Goal: Task Accomplishment & Management: Complete application form

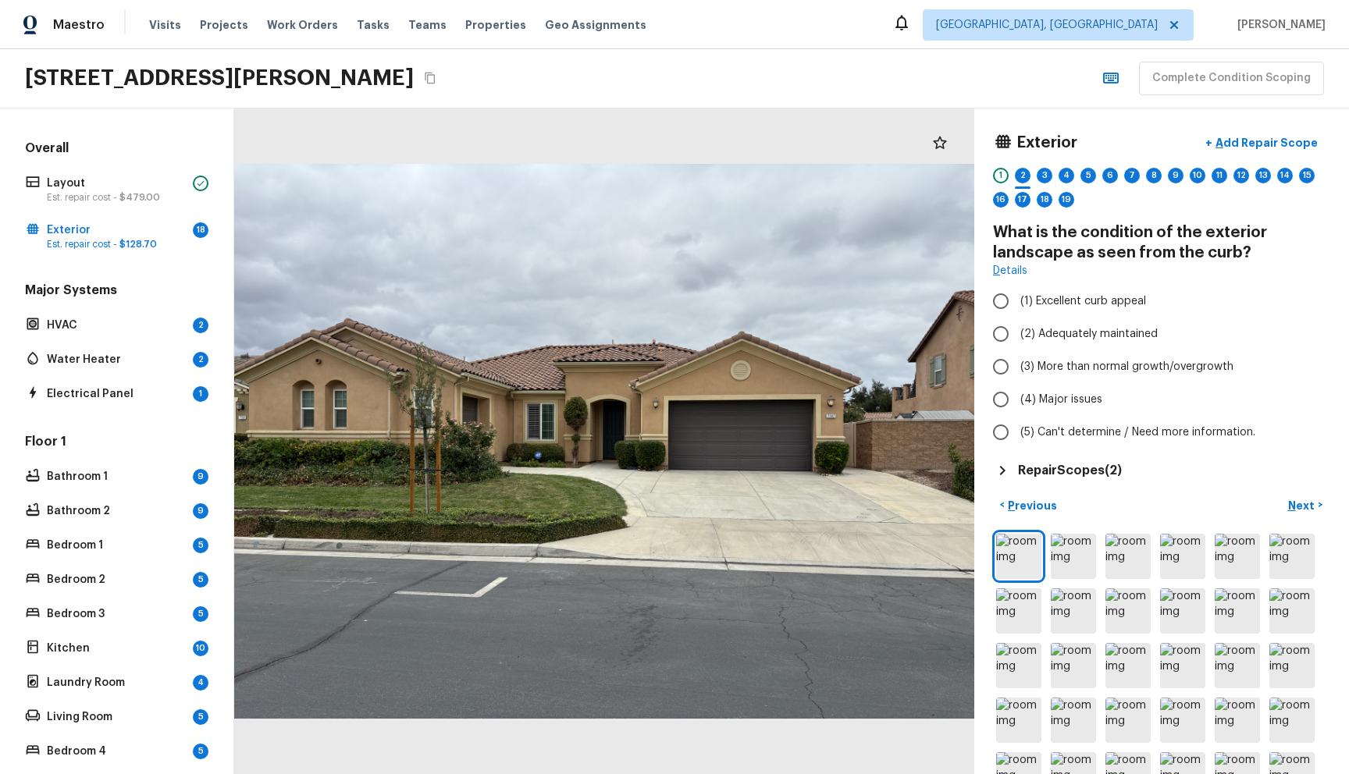
click at [1042, 72] on div "[STREET_ADDRESS][PERSON_NAME] Complete Condition Scoping" at bounding box center [674, 78] width 1349 height 59
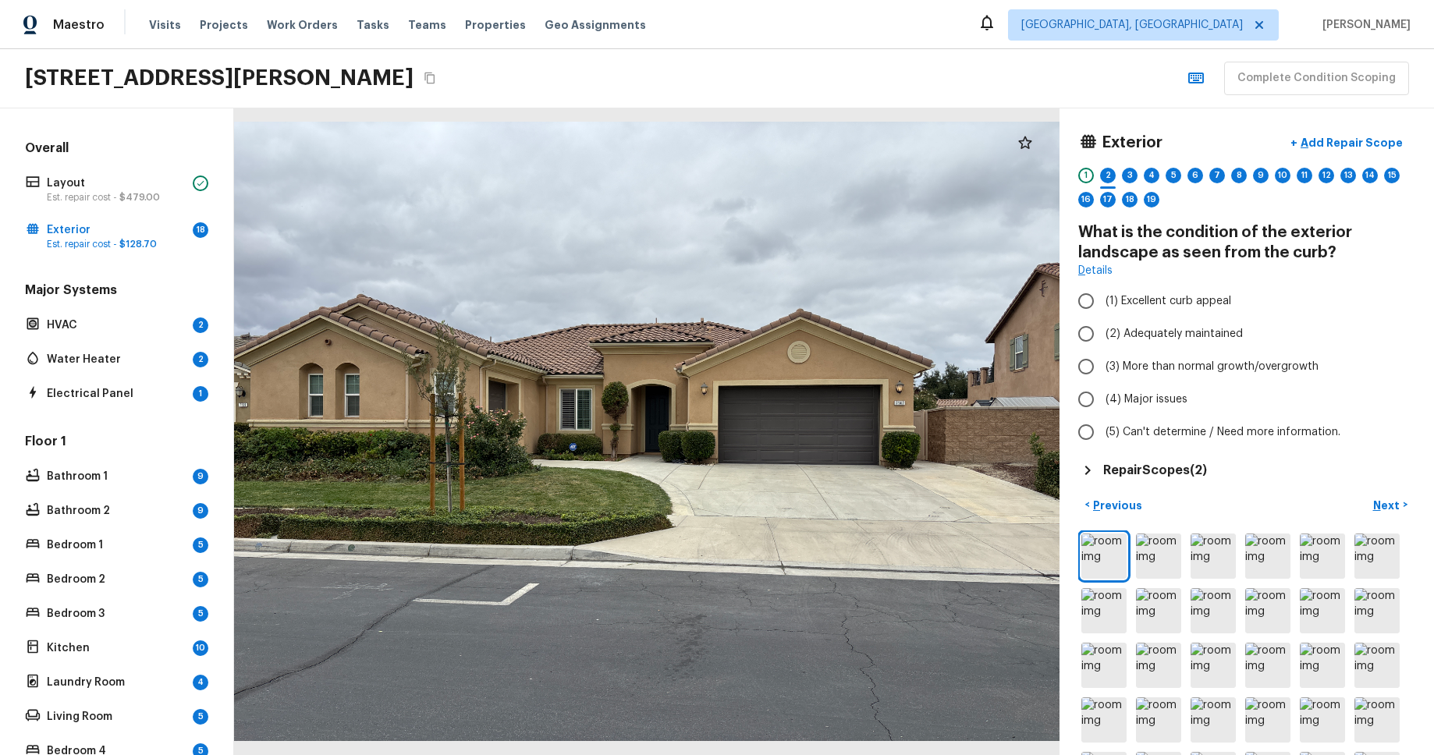
click at [1063, 42] on div "Maestro Visits Projects Work Orders Tasks Teams Properties Geo Assignments Albu…" at bounding box center [717, 24] width 1434 height 49
click at [991, 58] on div "[STREET_ADDRESS][PERSON_NAME] Complete Condition Scoping" at bounding box center [717, 78] width 1434 height 59
click at [1217, 558] on img at bounding box center [1213, 556] width 45 height 45
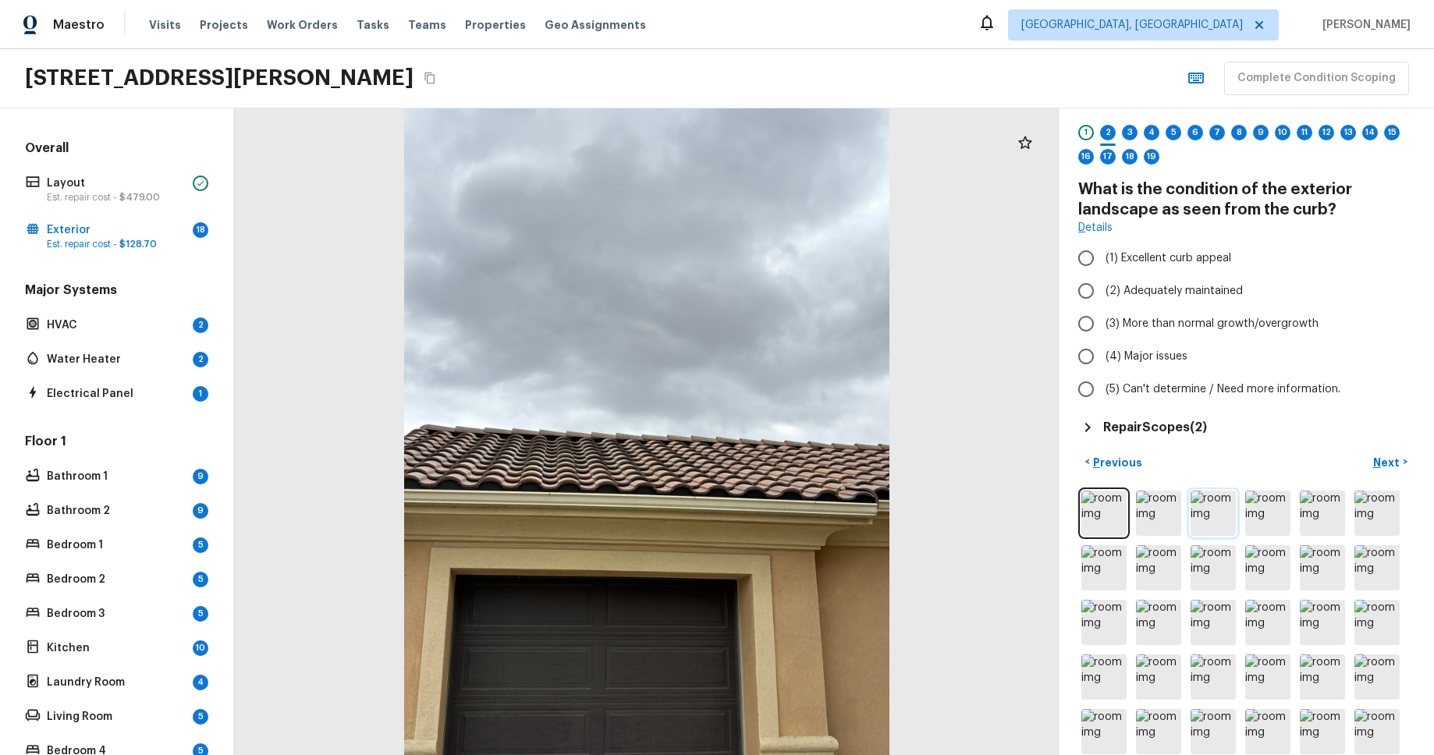
scroll to position [98, 0]
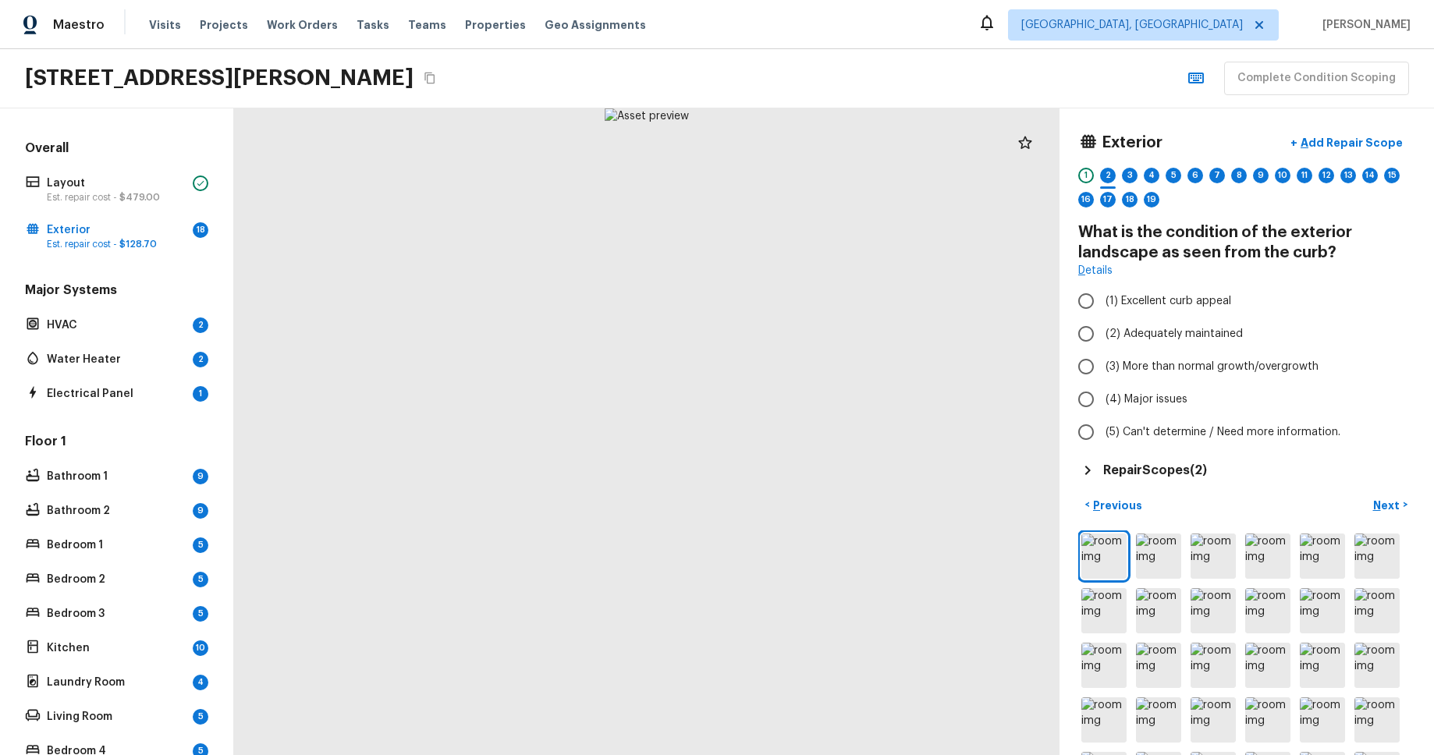
click at [1075, 81] on div "7147 Jantina Ct, Eastvale, CA 92880 Complete Condition Scoping" at bounding box center [717, 78] width 1434 height 59
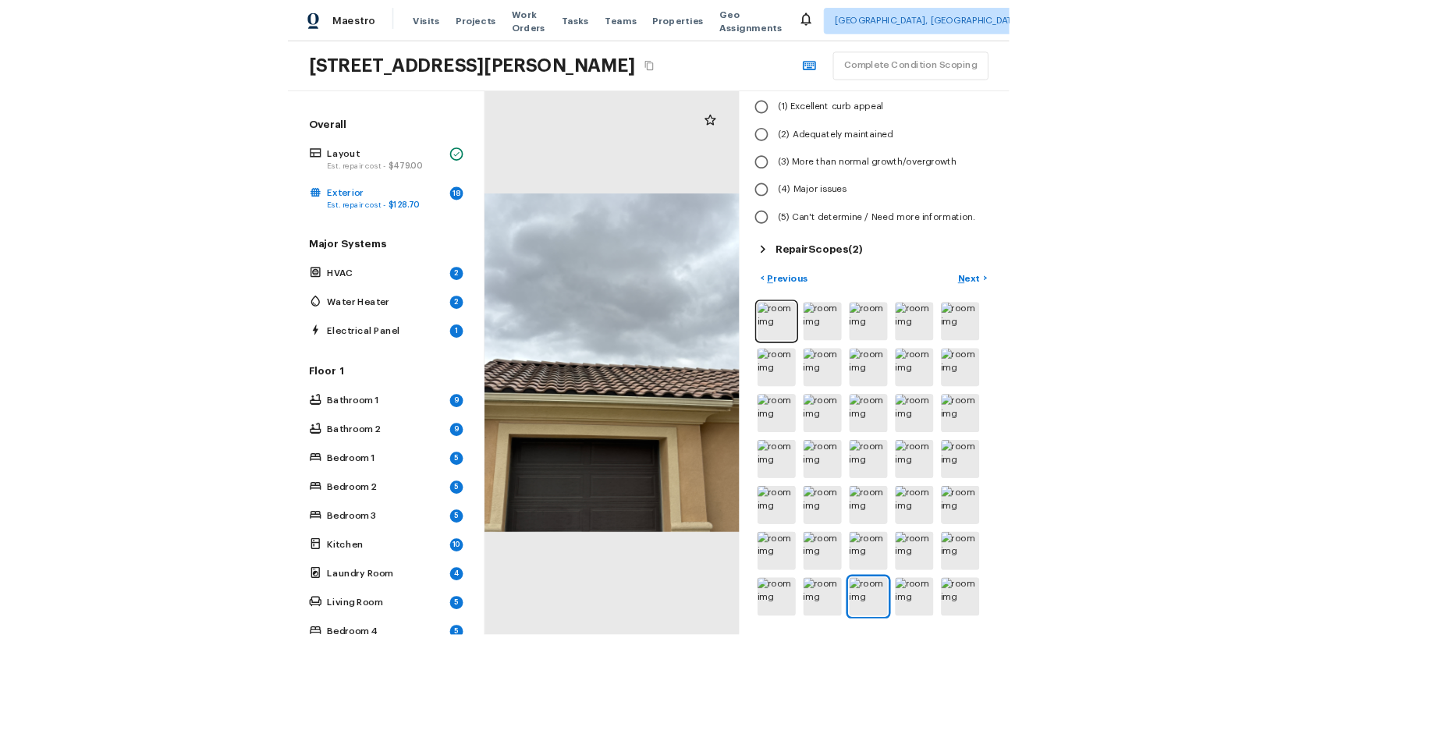
scroll to position [119, 0]
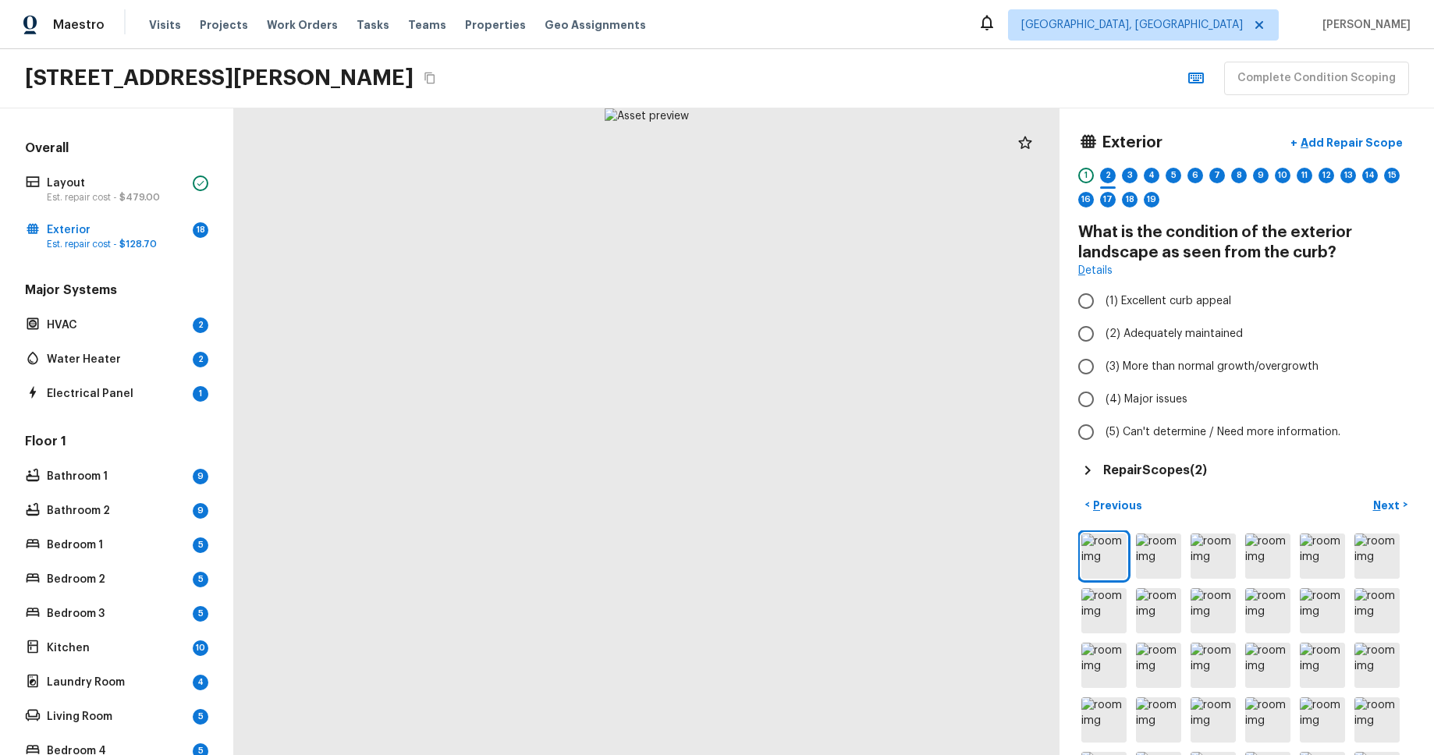
click at [1088, 76] on div "[STREET_ADDRESS][PERSON_NAME] Complete Condition Scoping" at bounding box center [717, 78] width 1434 height 59
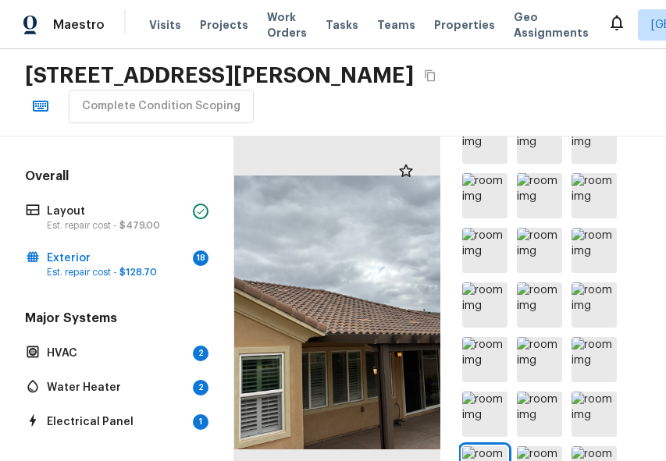
scroll to position [731, 0]
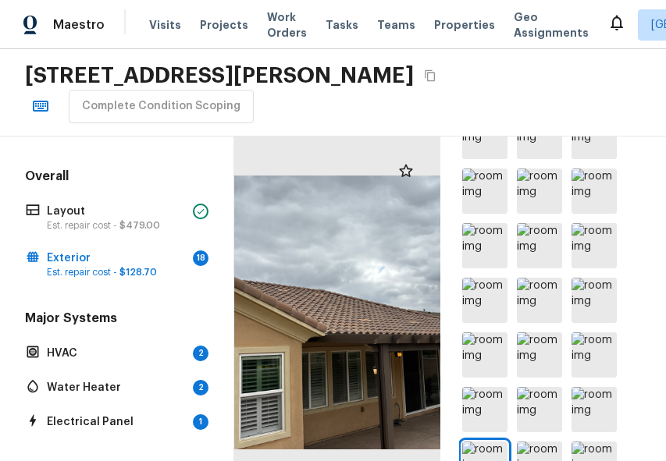
drag, startPoint x: 539, startPoint y: 204, endPoint x: 549, endPoint y: 222, distance: 19.6
click at [539, 204] on img at bounding box center [539, 191] width 45 height 45
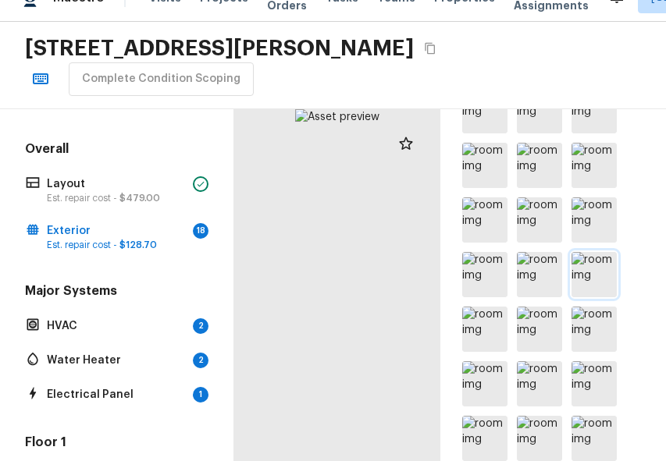
scroll to position [784, 0]
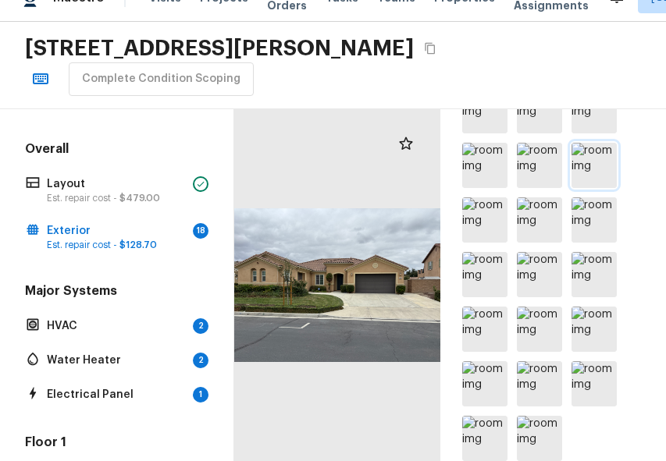
click at [584, 177] on img at bounding box center [593, 165] width 45 height 45
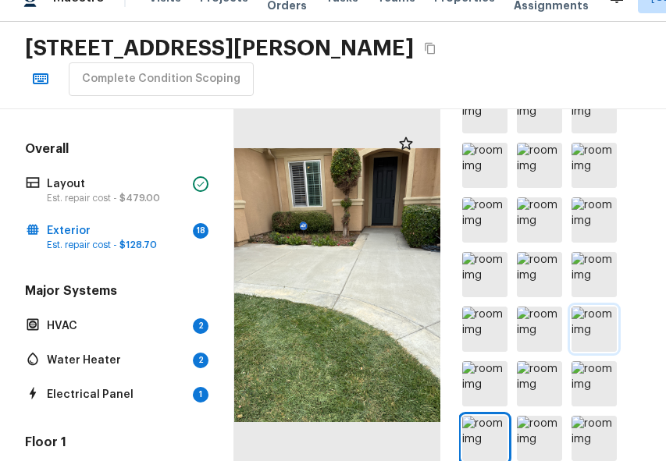
scroll to position [675, 0]
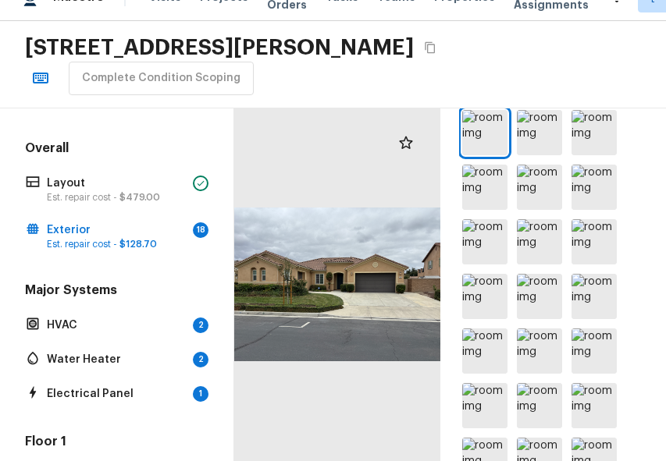
scroll to position [491, 0]
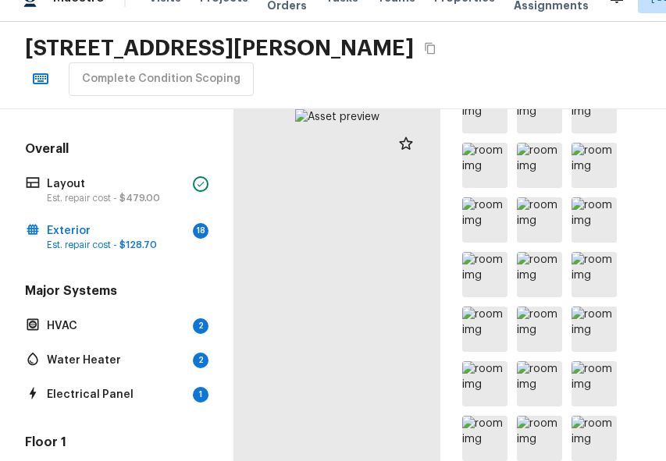
scroll to position [784, 0]
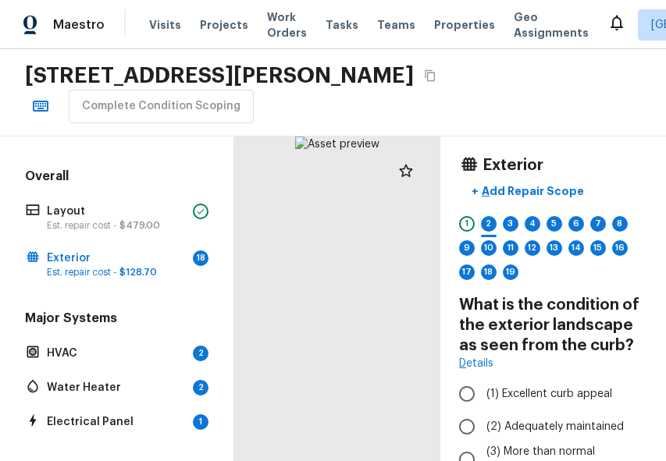
click at [589, 101] on div "[STREET_ADDRESS][PERSON_NAME] Complete Condition Scoping" at bounding box center [333, 92] width 666 height 87
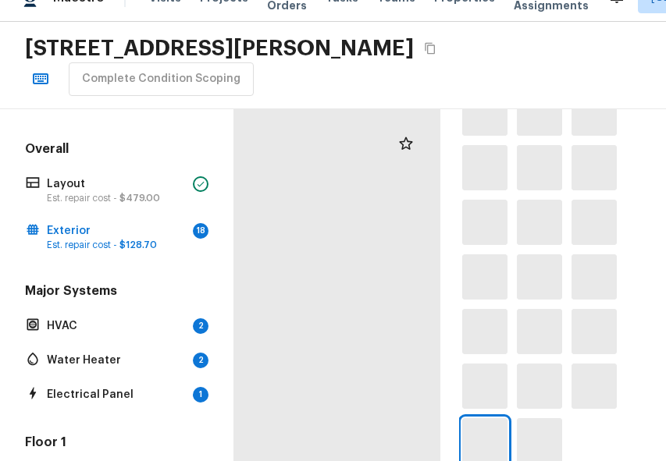
scroll to position [784, 0]
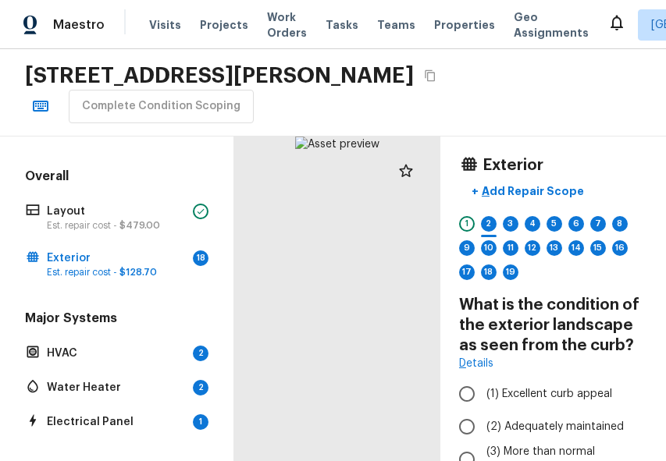
click at [554, 78] on div "[STREET_ADDRESS][PERSON_NAME] Complete Condition Scoping" at bounding box center [333, 92] width 666 height 87
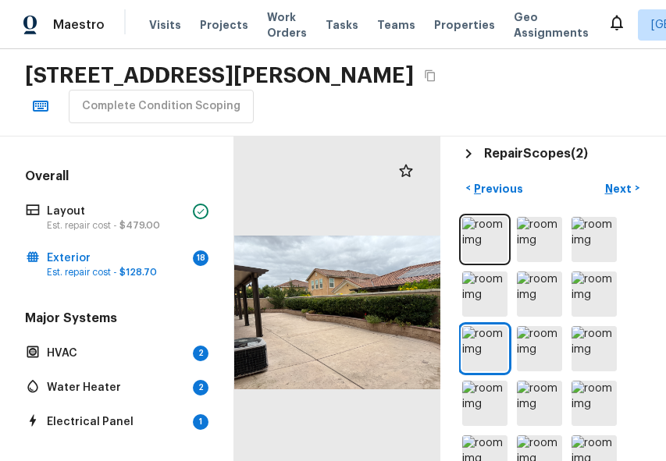
scroll to position [417, 0]
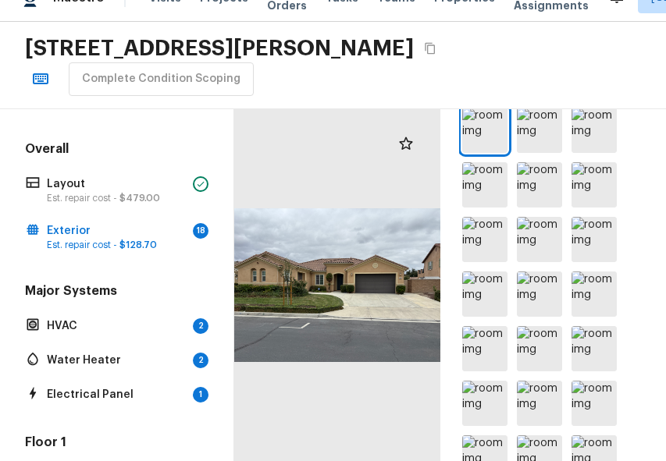
scroll to position [491, 0]
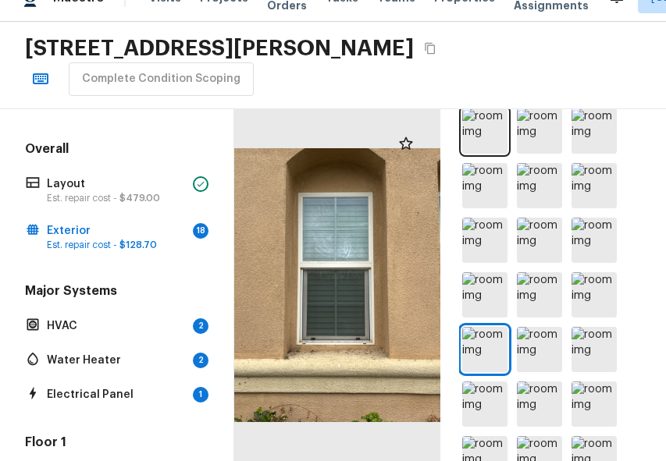
click at [529, 62] on div "[STREET_ADDRESS][PERSON_NAME] Complete Condition Scoping" at bounding box center [333, 65] width 666 height 87
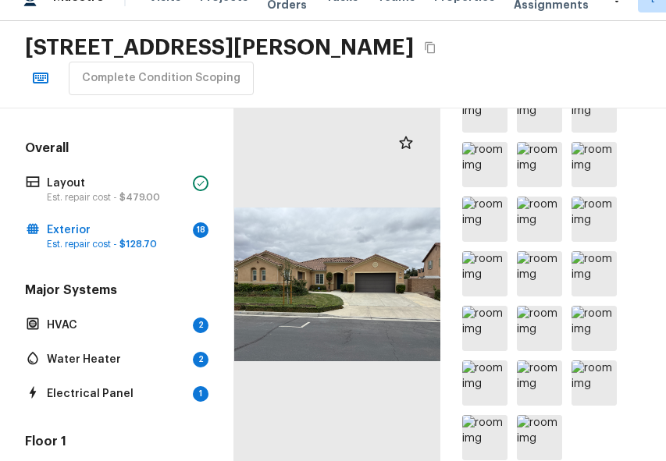
scroll to position [805, 0]
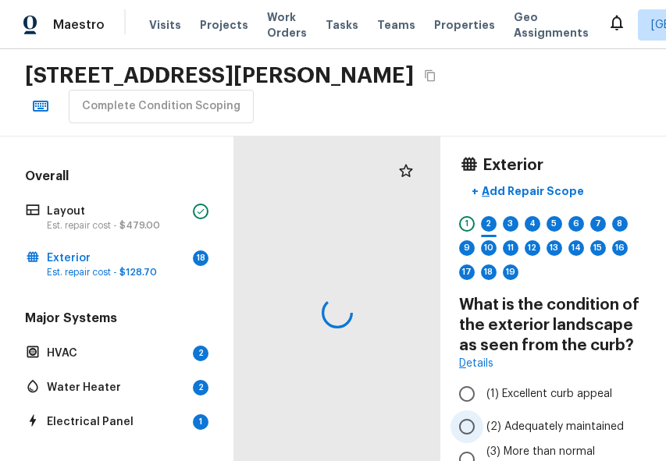
click at [614, 414] on label "(2) Adequately maintained" at bounding box center [542, 426] width 184 height 33
click at [483, 414] on input "(2) Adequately maintained" at bounding box center [466, 426] width 33 height 33
radio input "true"
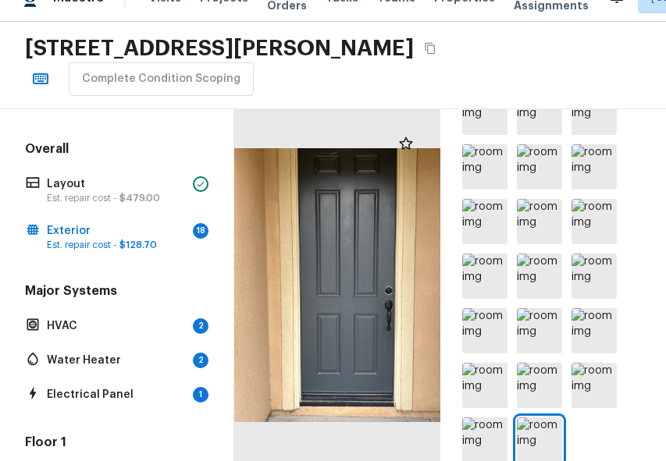
scroll to position [784, 0]
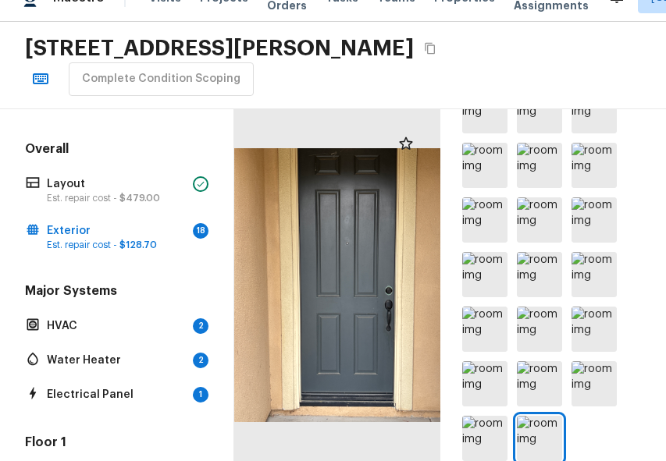
click at [576, 57] on div "[STREET_ADDRESS][PERSON_NAME] Complete Condition Scoping" at bounding box center [333, 65] width 666 height 87
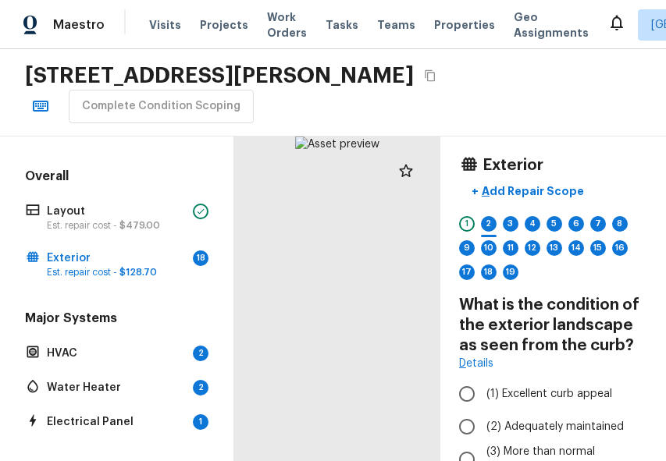
click at [574, 71] on div "[STREET_ADDRESS][PERSON_NAME] Complete Condition Scoping" at bounding box center [333, 92] width 666 height 87
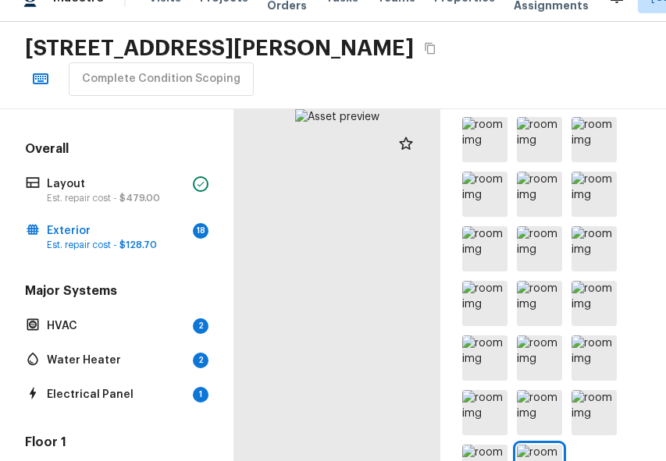
scroll to position [784, 0]
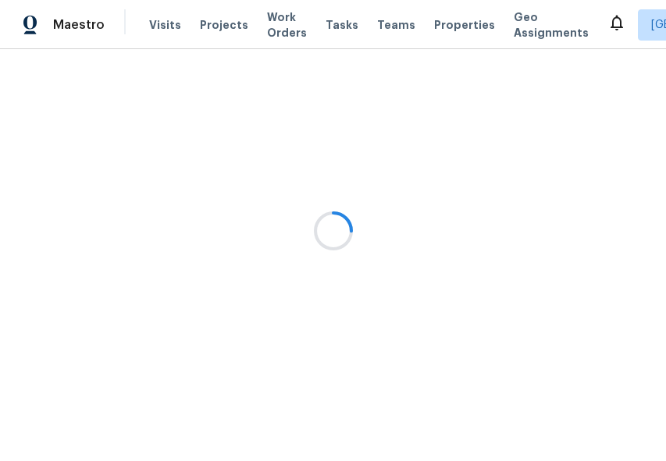
click at [596, 243] on div at bounding box center [333, 230] width 666 height 461
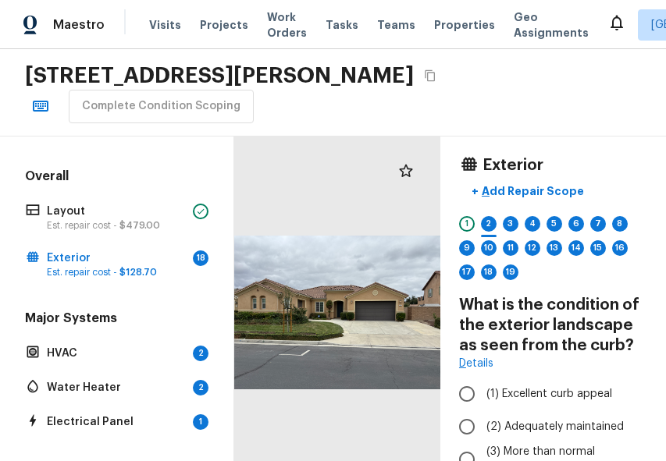
click at [580, 112] on div "[STREET_ADDRESS][PERSON_NAME] Complete Condition Scoping" at bounding box center [333, 92] width 666 height 87
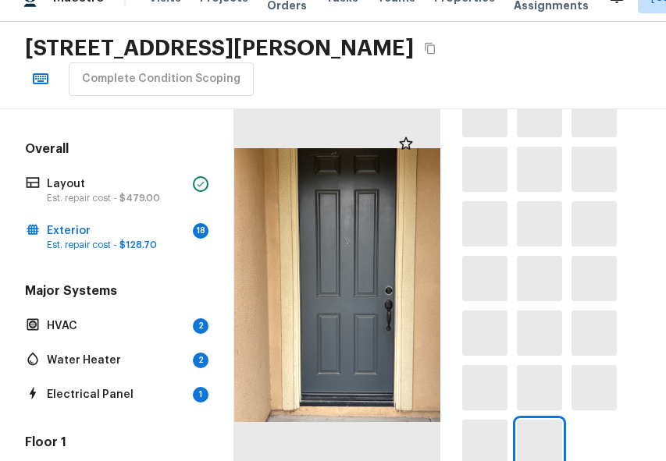
scroll to position [784, 0]
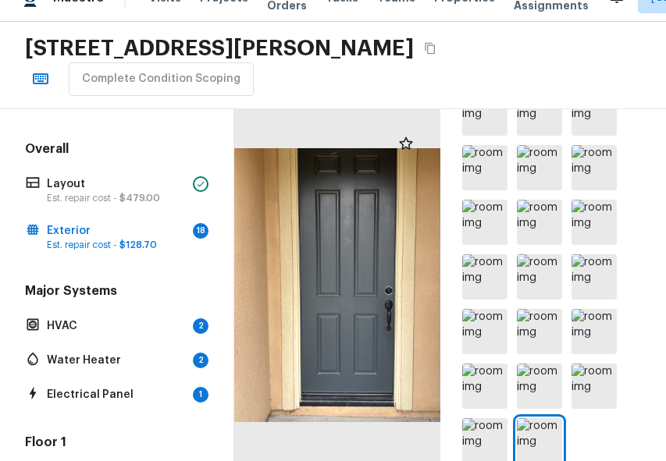
scroll to position [784, 0]
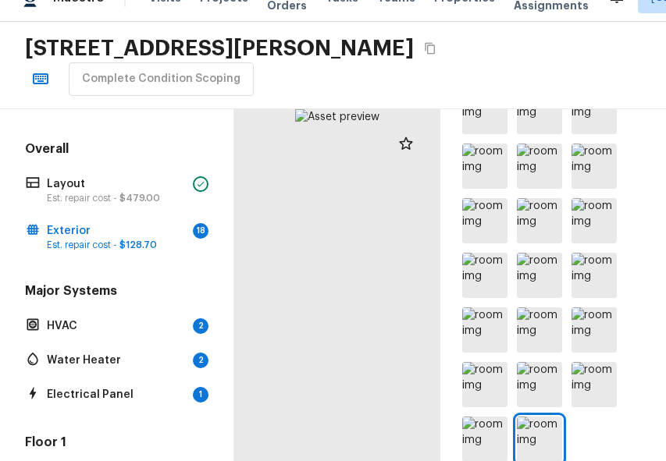
scroll to position [784, 0]
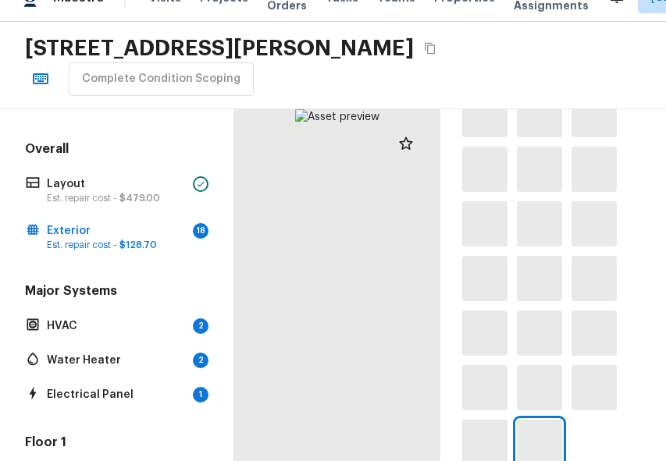
scroll to position [784, 0]
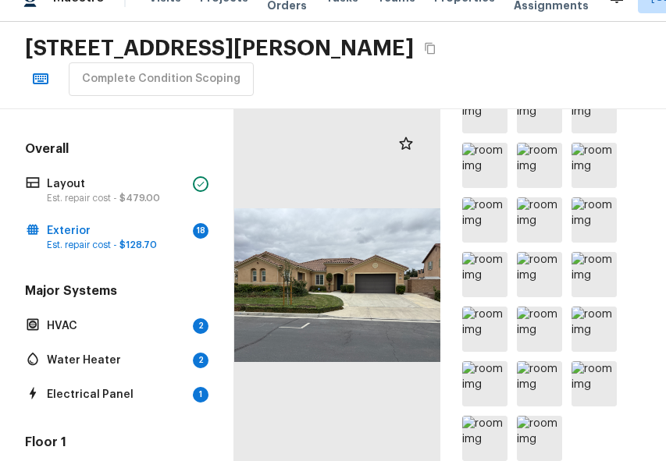
click at [591, 68] on div "7147 Jantina Ct, Eastvale, CA 92880 Complete Condition Scoping" at bounding box center [333, 65] width 666 height 87
click at [567, 67] on div "7147 Jantina Ct, Eastvale, CA 92880 Complete Condition Scoping" at bounding box center [333, 65] width 666 height 87
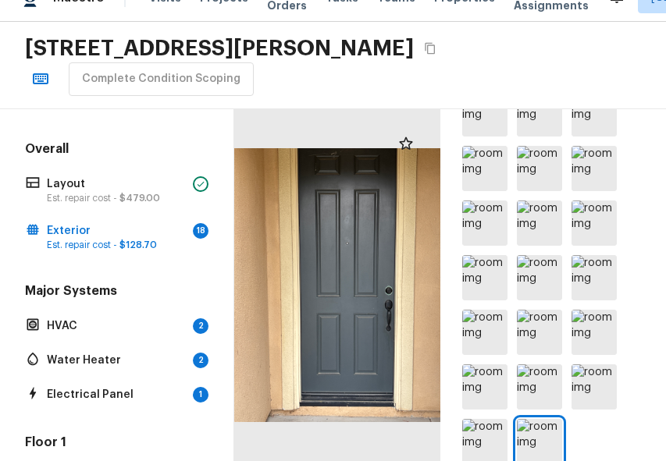
scroll to position [780, 0]
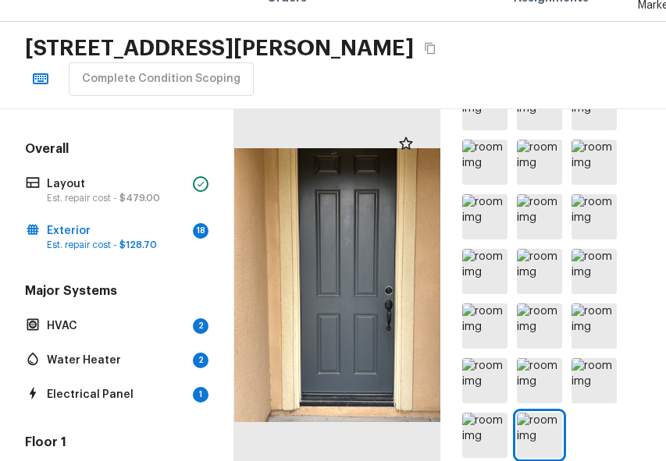
scroll to position [805, 0]
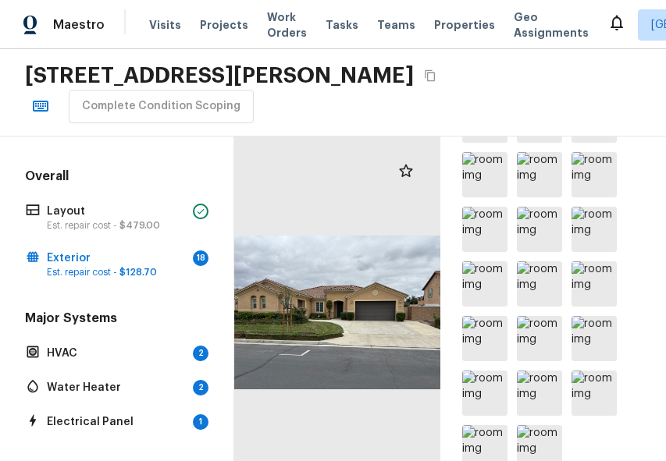
scroll to position [815, 0]
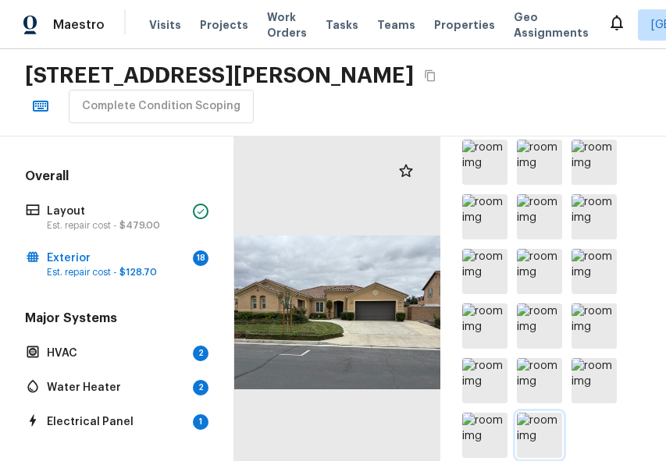
click at [531, 441] on img at bounding box center [539, 435] width 45 height 45
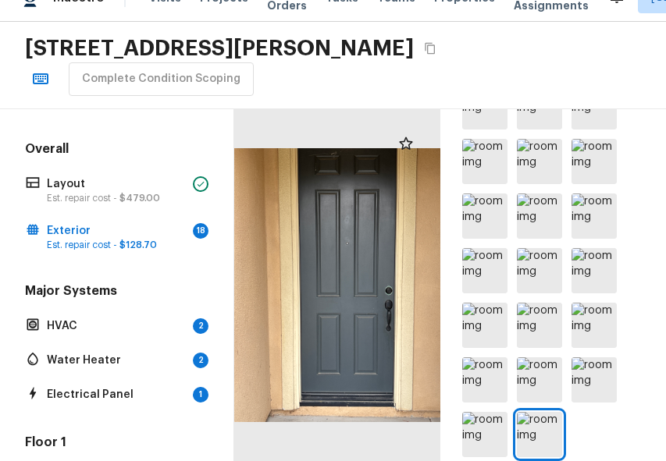
scroll to position [781, 0]
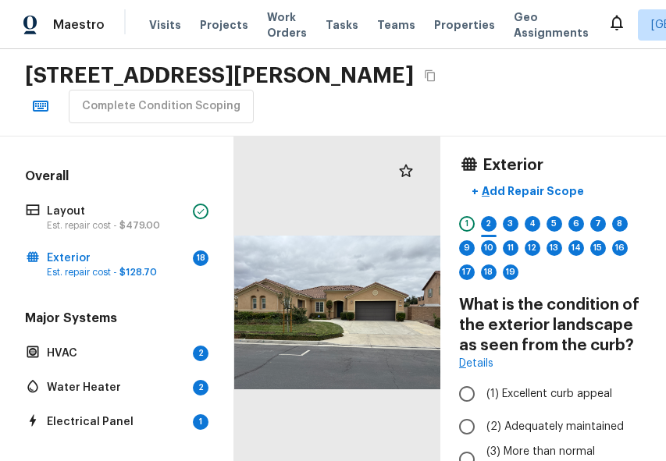
click at [530, 77] on div "7147 Jantina Ct, Eastvale, CA 92880 Complete Condition Scoping" at bounding box center [333, 92] width 666 height 87
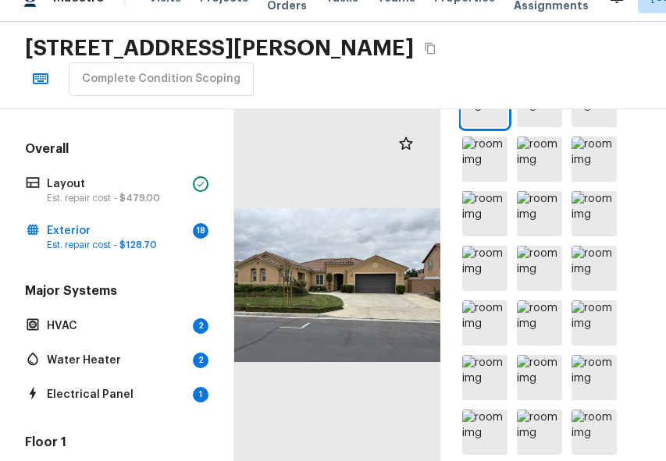
scroll to position [491, 0]
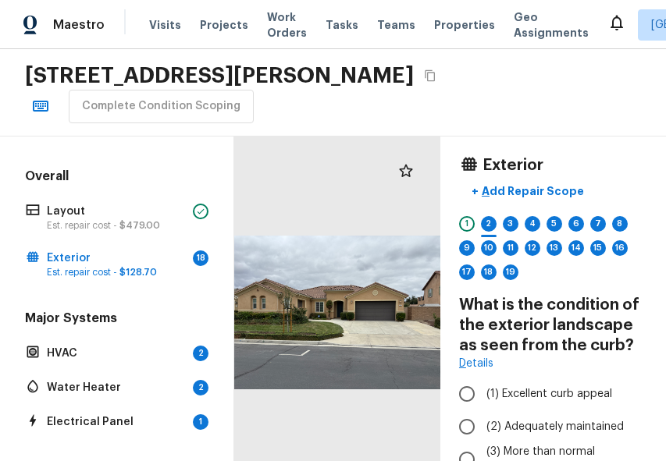
click at [570, 49] on div "[STREET_ADDRESS][PERSON_NAME] Complete Condition Scoping" at bounding box center [333, 92] width 666 height 87
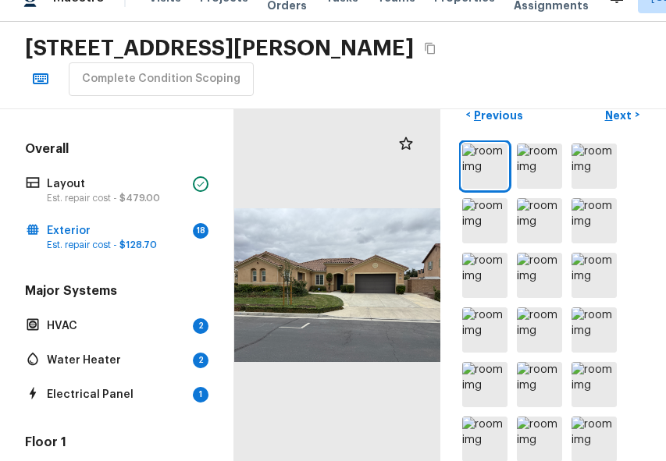
scroll to position [457, 0]
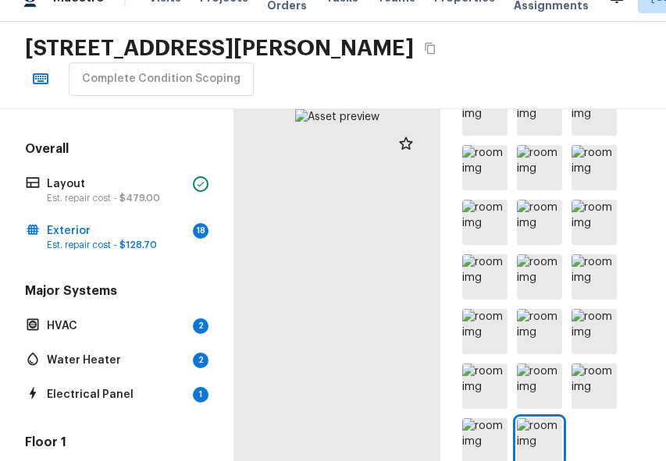
scroll to position [784, 0]
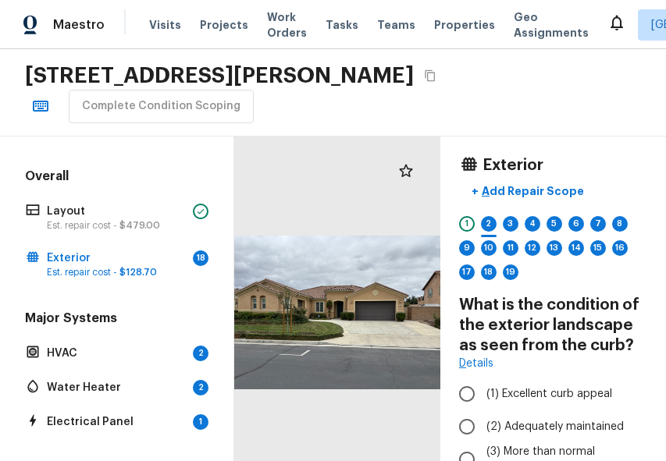
click at [574, 101] on div "[STREET_ADDRESS][PERSON_NAME] Complete Condition Scoping" at bounding box center [333, 92] width 666 height 87
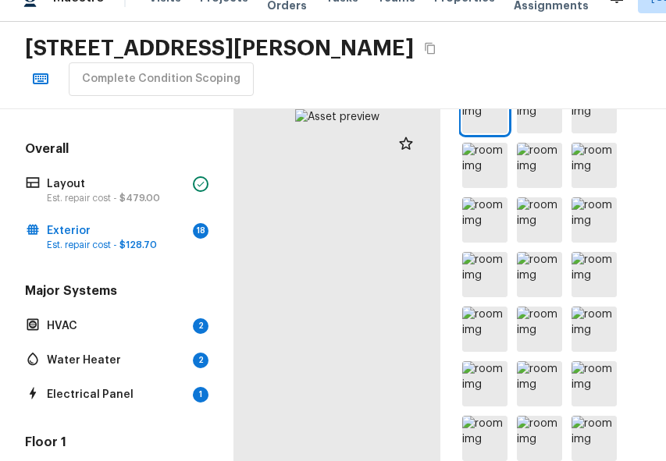
scroll to position [491, 0]
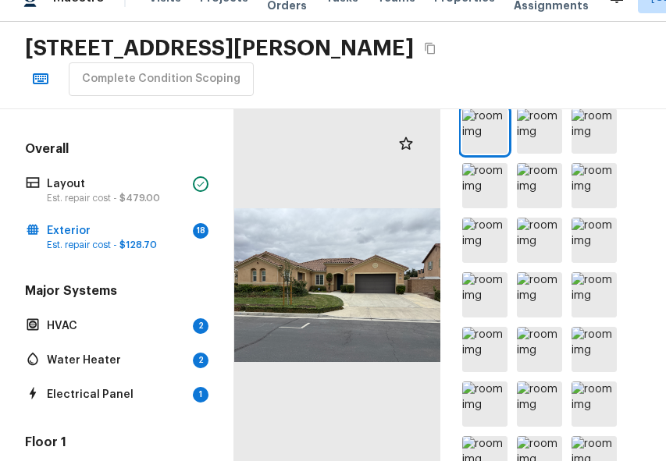
click at [601, 76] on div "[STREET_ADDRESS][PERSON_NAME] Complete Condition Scoping" at bounding box center [333, 65] width 666 height 87
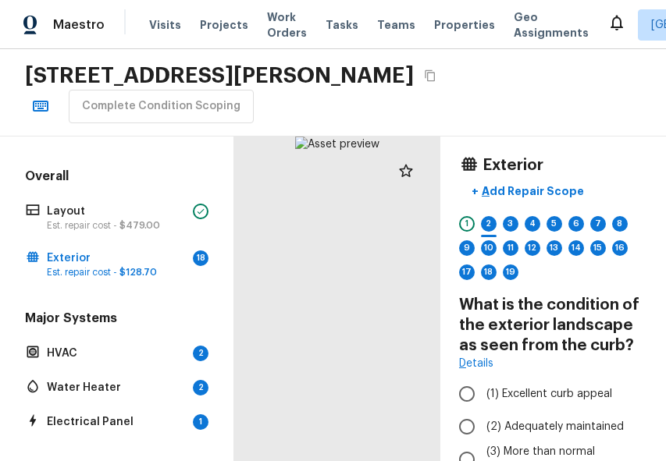
click at [546, 53] on div "7147 Jantina Ct, Eastvale, CA 92880 Complete Condition Scoping" at bounding box center [333, 92] width 666 height 87
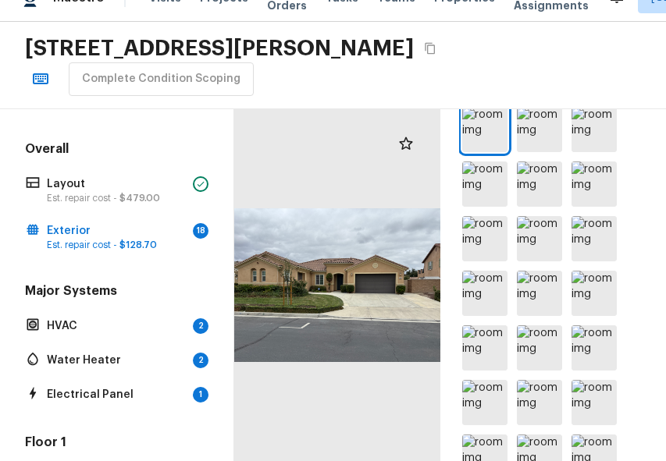
scroll to position [491, 0]
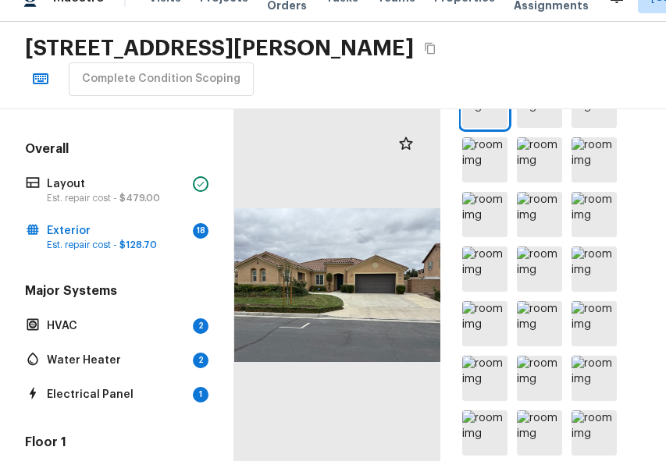
scroll to position [491, 0]
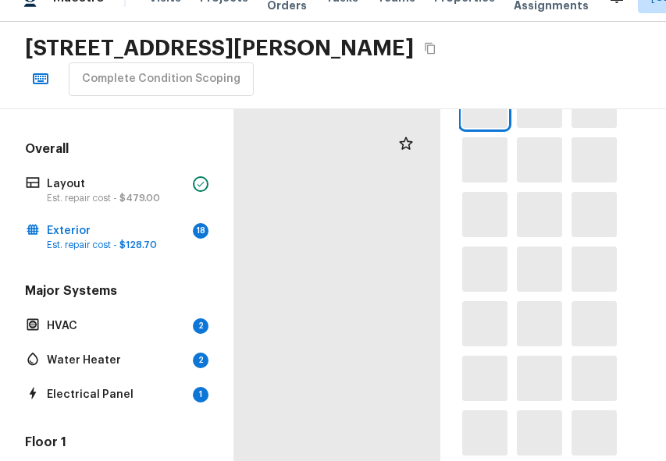
scroll to position [491, 0]
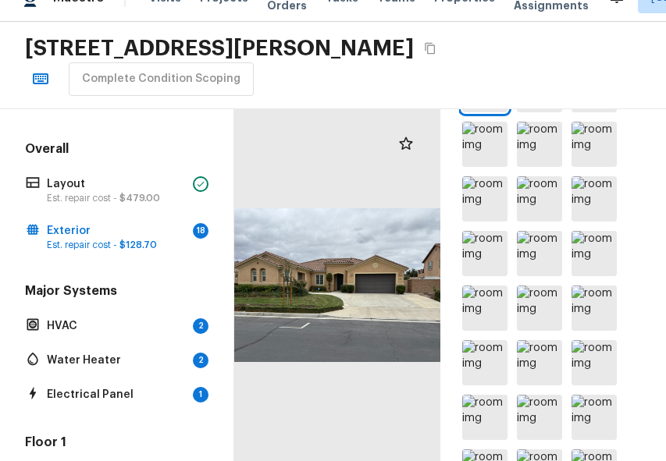
scroll to position [491, 0]
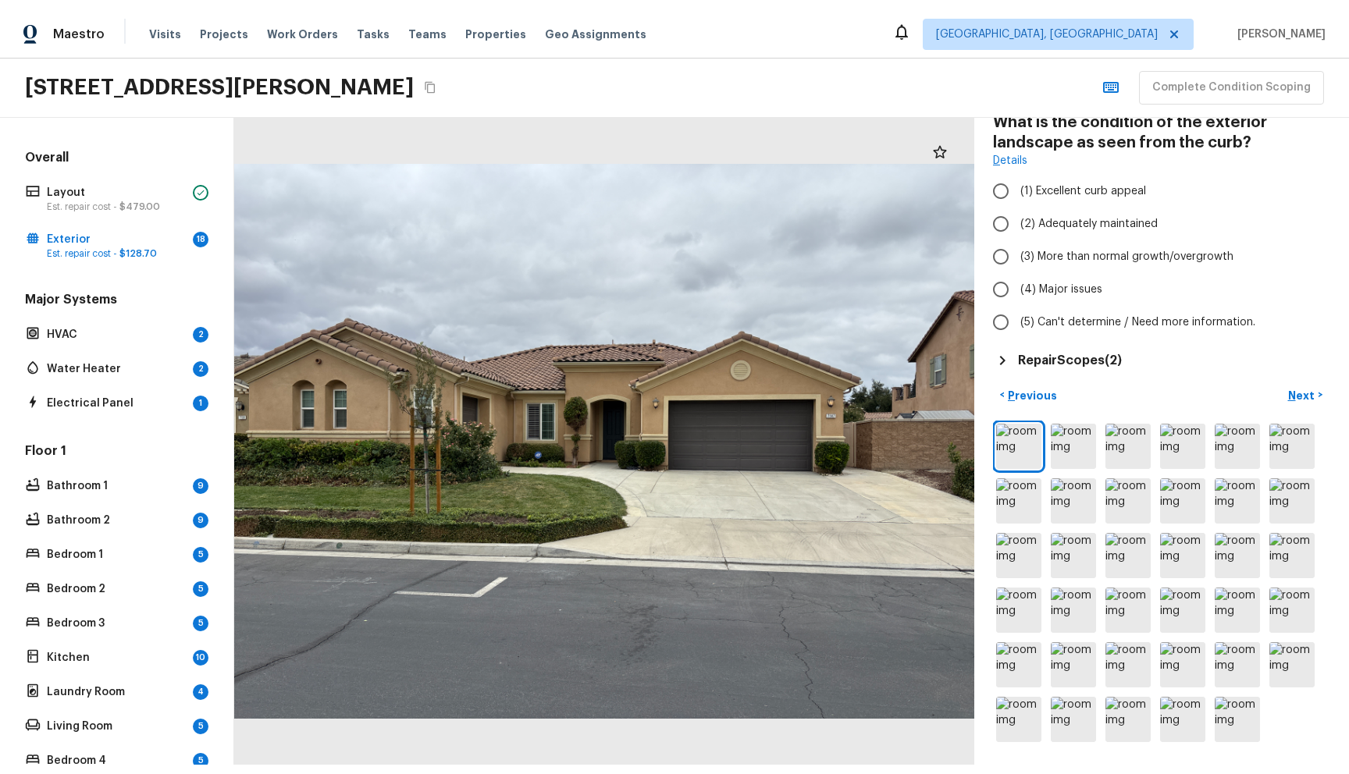
scroll to position [100, 0]
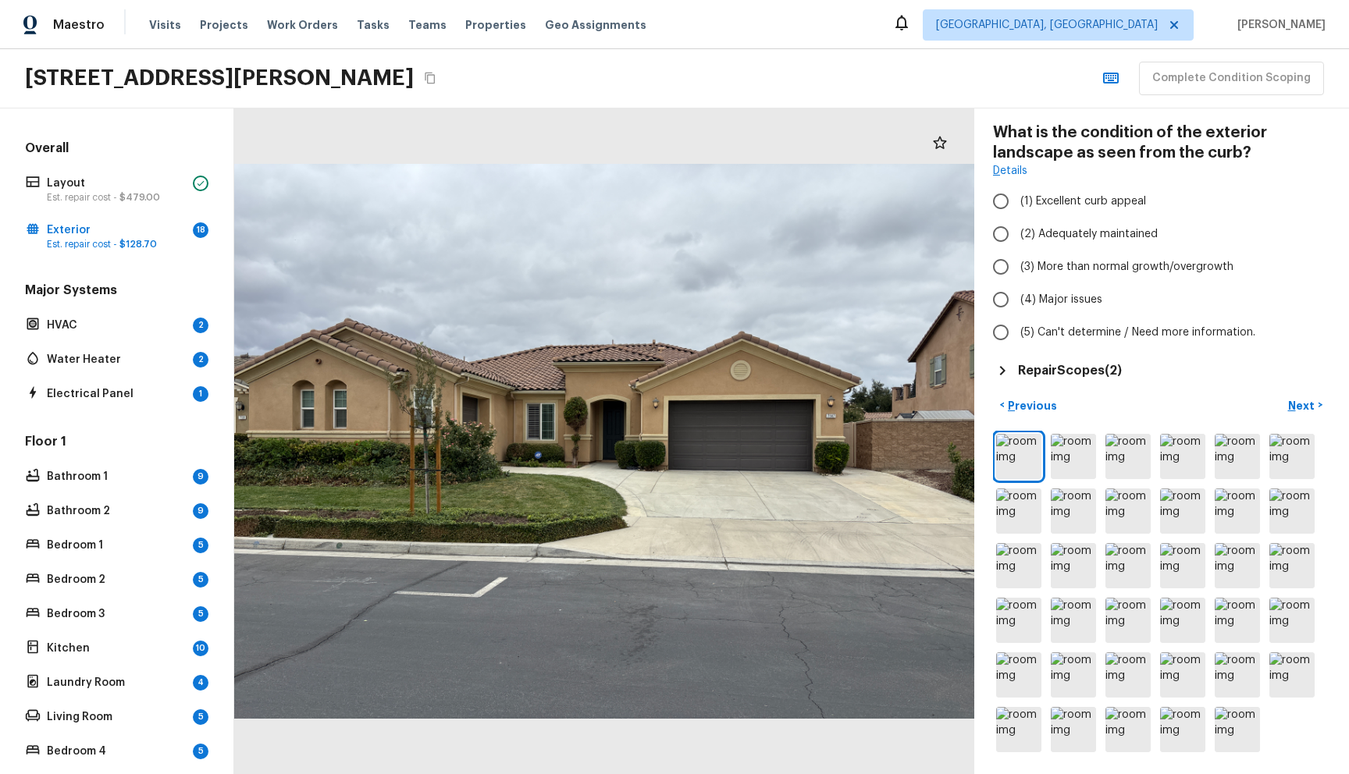
click at [665, 37] on div "Maestro Visits Projects Work Orders Tasks Teams Properties Geo Assignments Albu…" at bounding box center [674, 24] width 1349 height 49
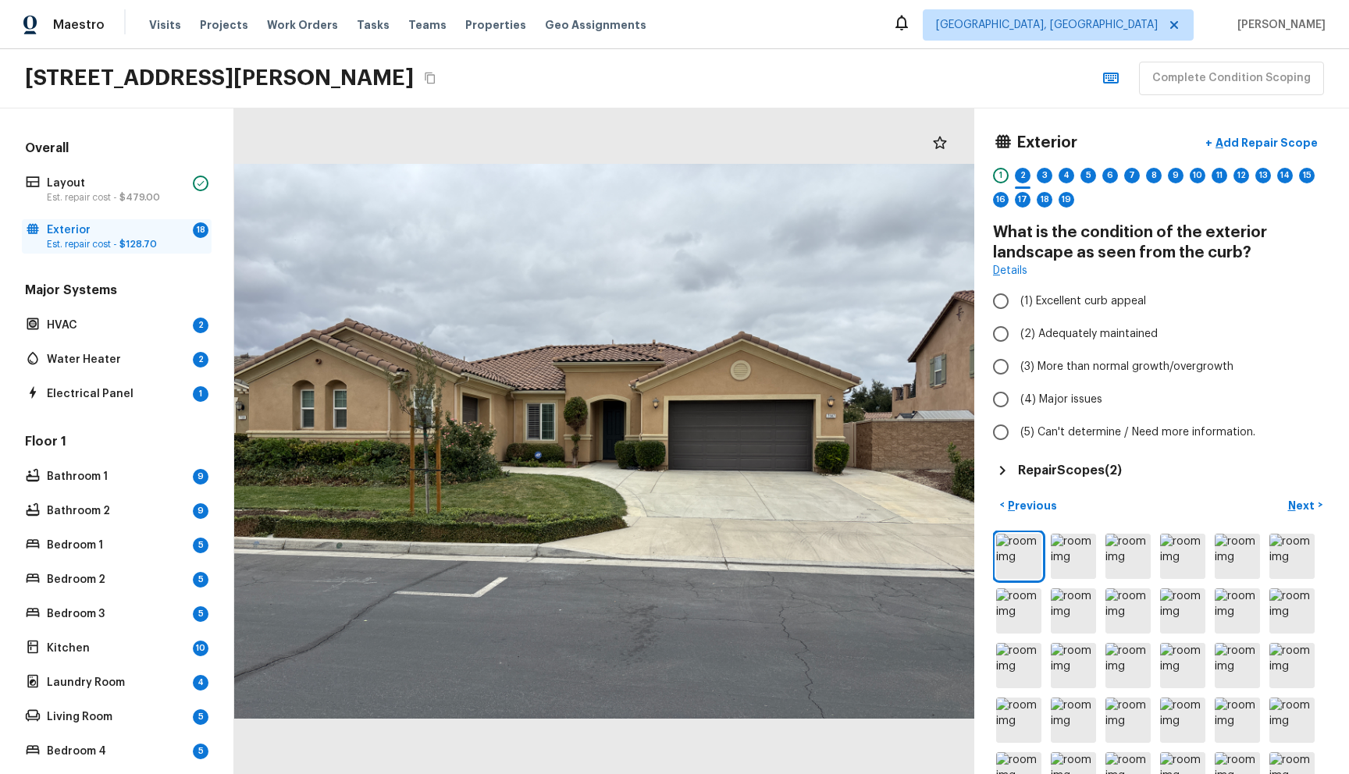
click at [95, 247] on p "Est. repair cost - $128.70" at bounding box center [117, 244] width 140 height 12
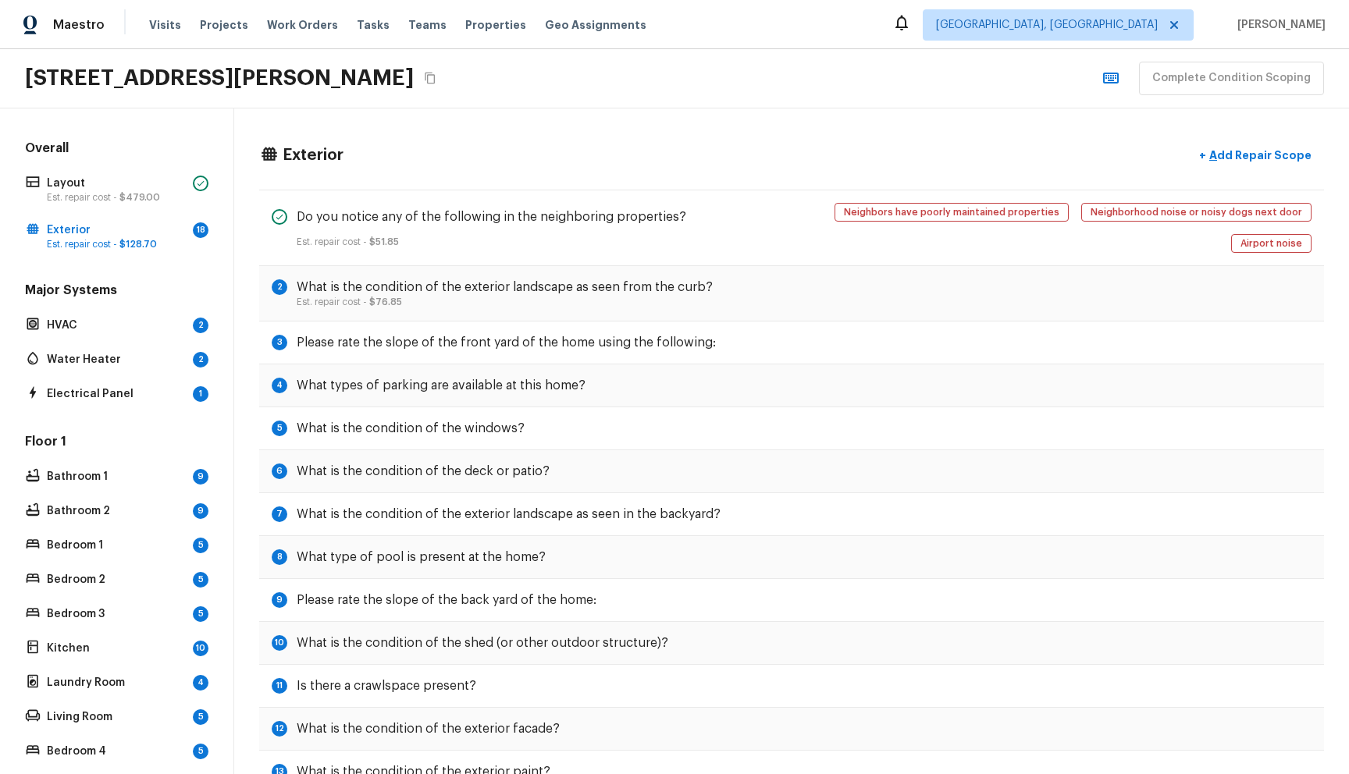
click at [123, 376] on div "Major Systems HVAC 2 Water Heater 2 Electrical Panel 1" at bounding box center [117, 343] width 190 height 123
click at [123, 362] on p "Water Heater" at bounding box center [117, 360] width 140 height 16
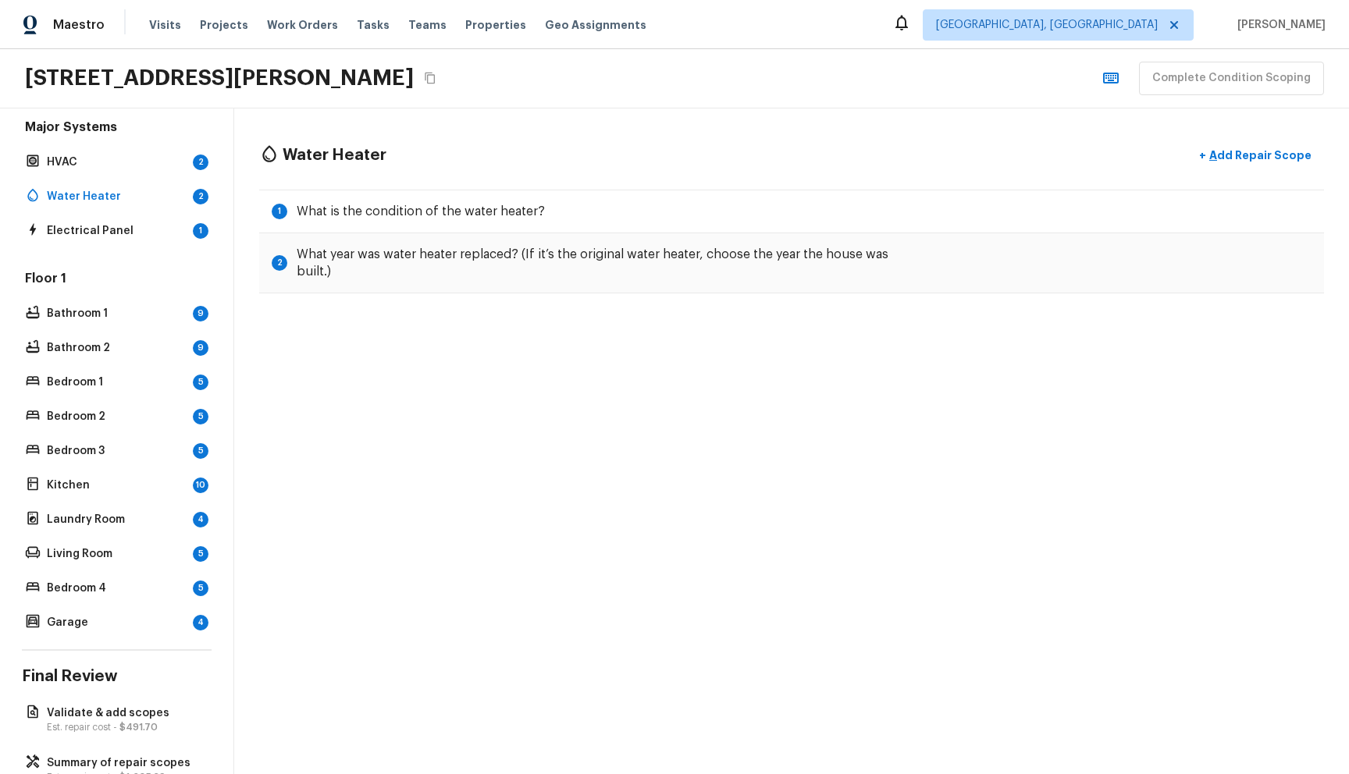
scroll to position [207, 0]
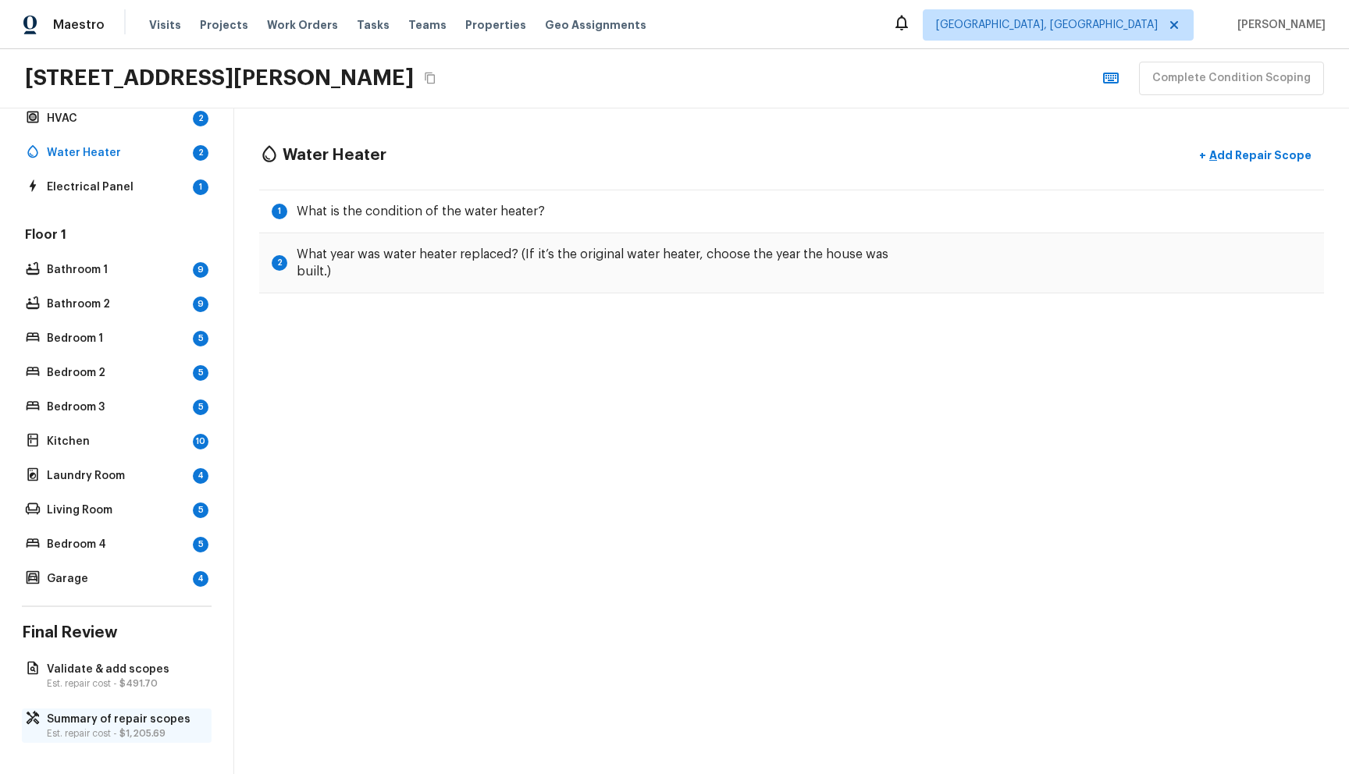
drag, startPoint x: 126, startPoint y: 733, endPoint x: 130, endPoint y: 722, distance: 11.4
click at [126, 733] on span "$1,205.69" at bounding box center [142, 733] width 46 height 9
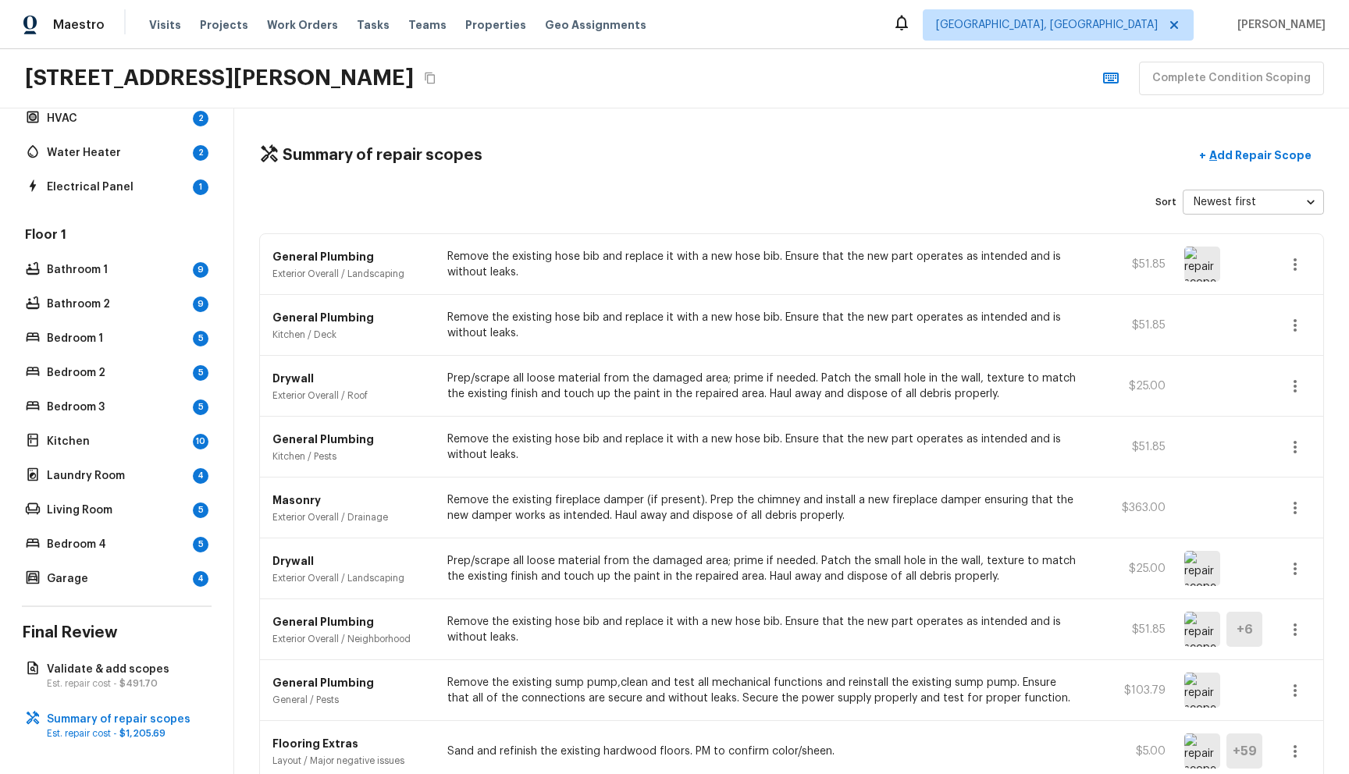
click at [1212, 256] on img at bounding box center [1202, 264] width 36 height 35
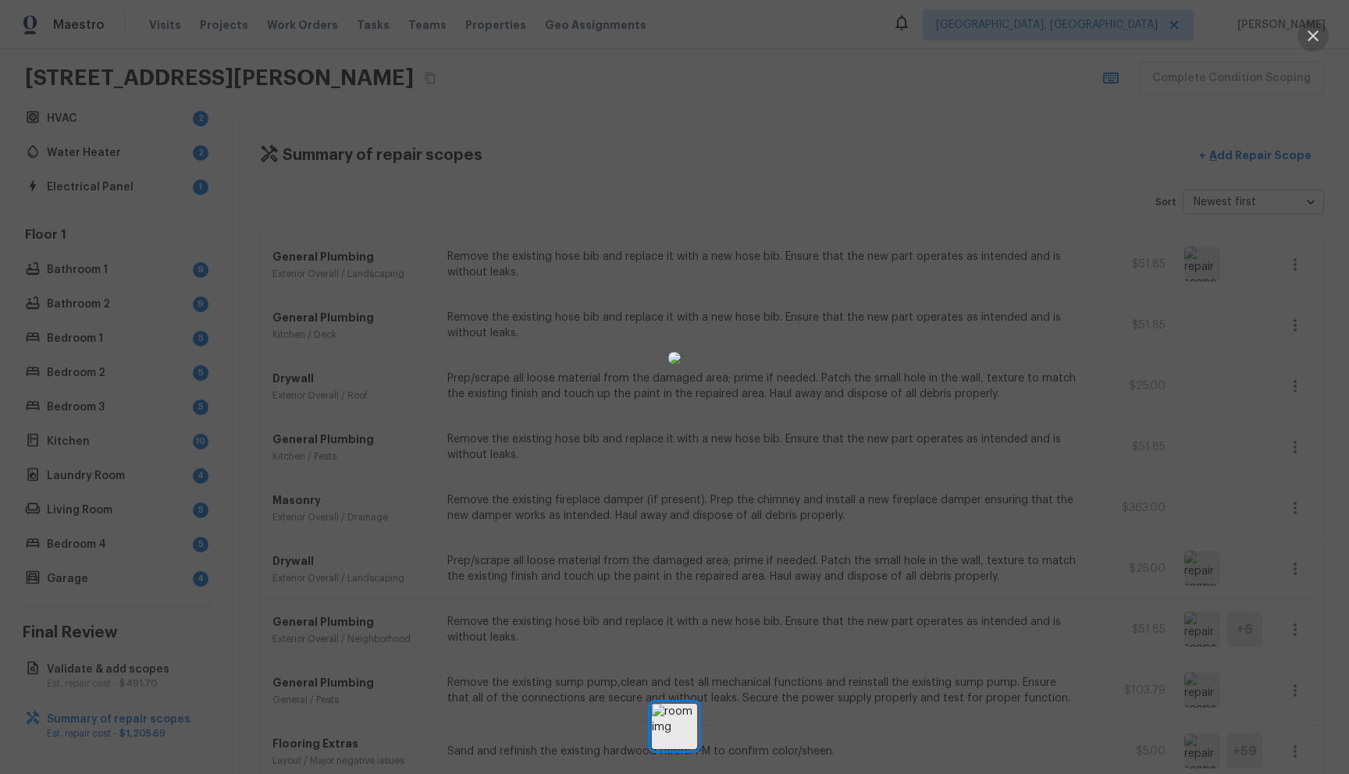
click at [1313, 33] on icon "button" at bounding box center [1312, 36] width 19 height 19
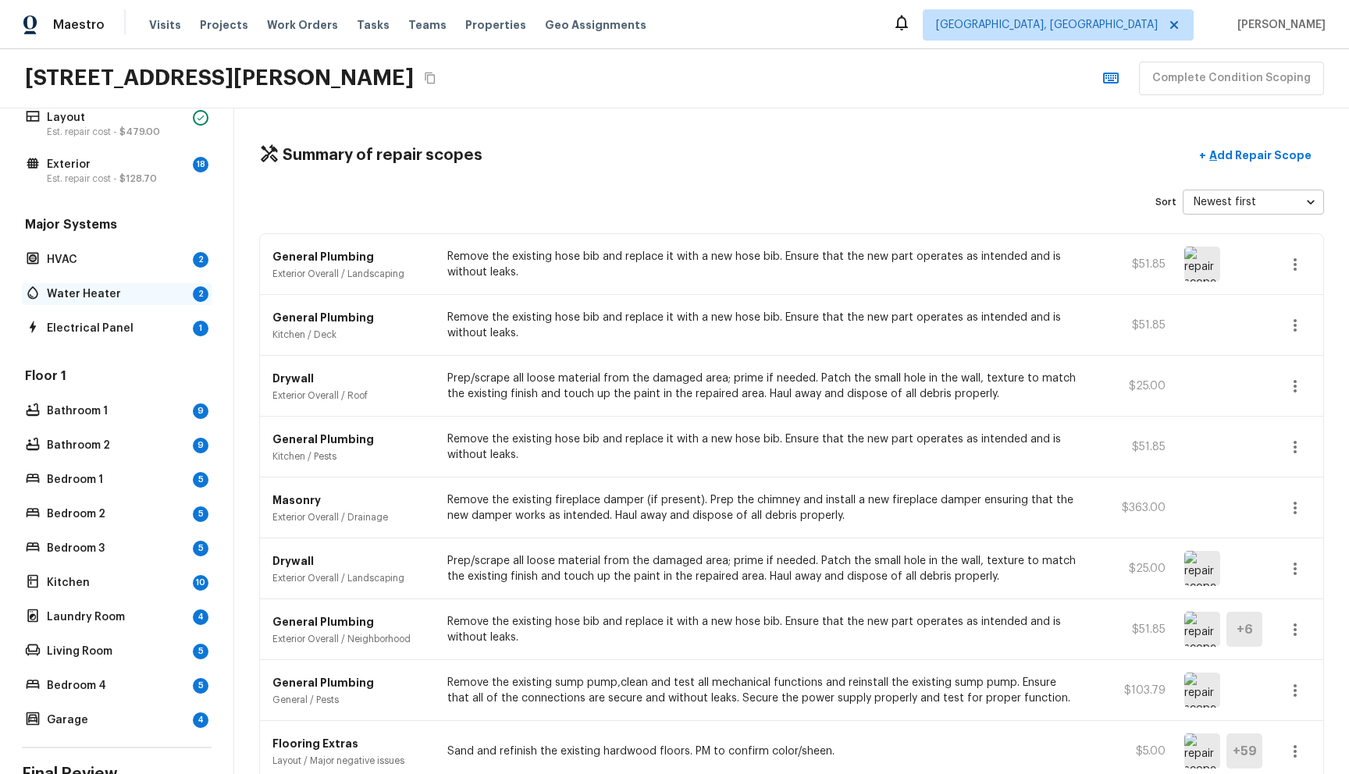
scroll to position [0, 0]
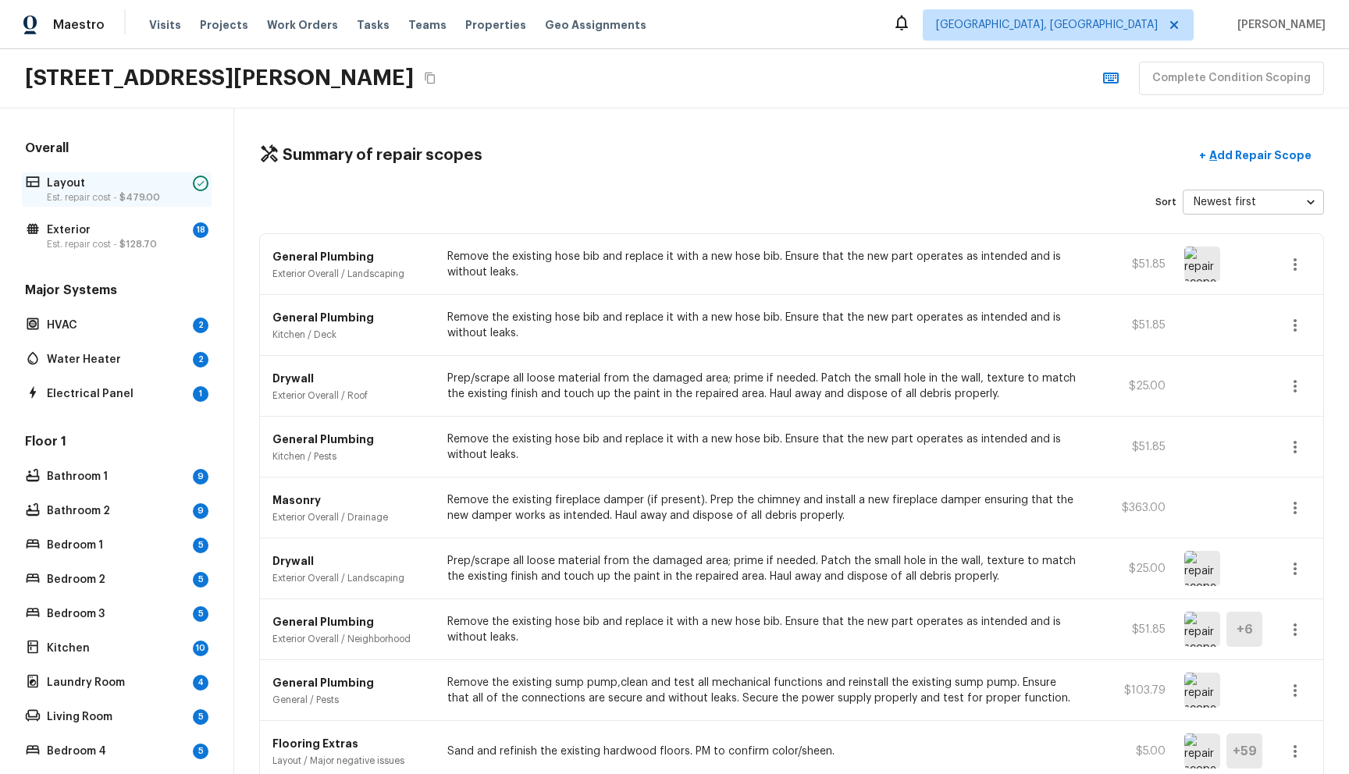
click at [133, 191] on p "Est. repair cost - $479.00" at bounding box center [117, 197] width 140 height 12
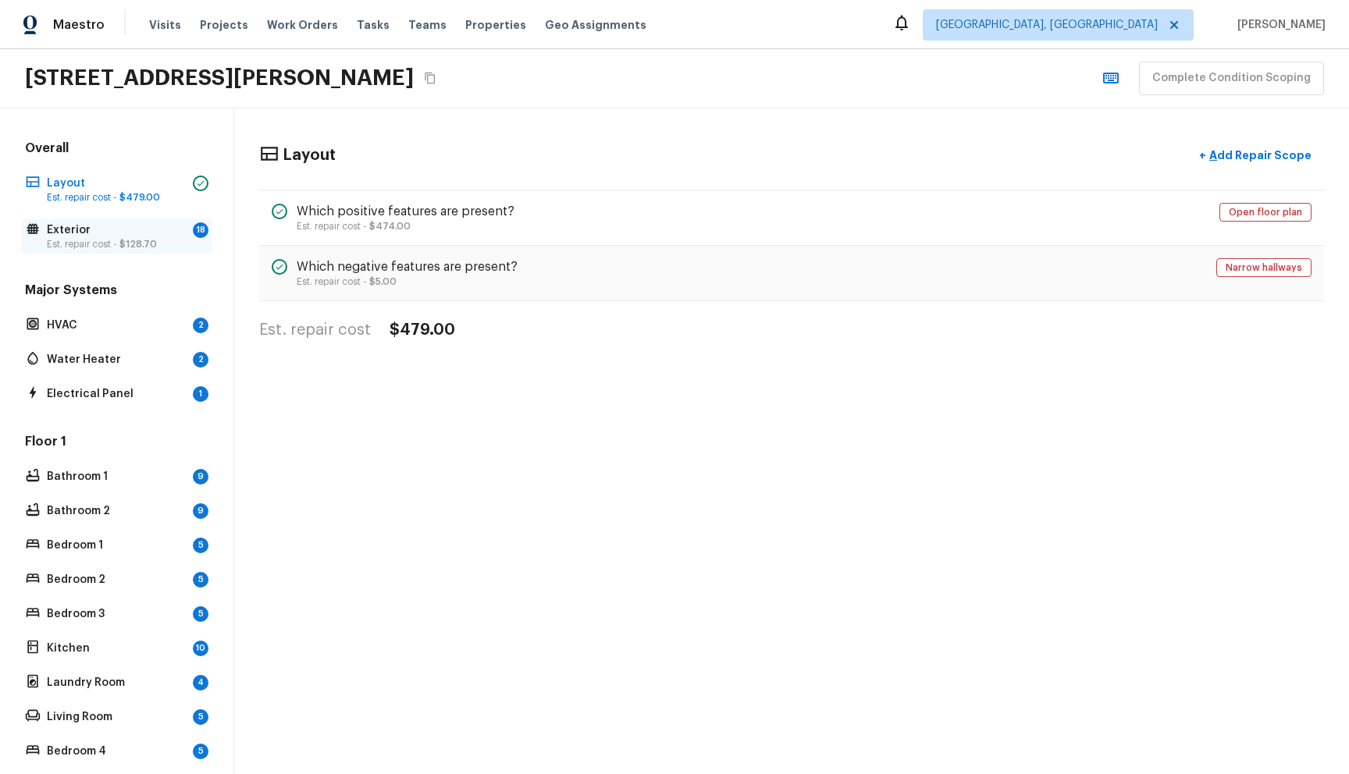
drag, startPoint x: 118, startPoint y: 226, endPoint x: 193, endPoint y: 230, distance: 75.1
click at [117, 226] on p "Exterior" at bounding box center [117, 230] width 140 height 16
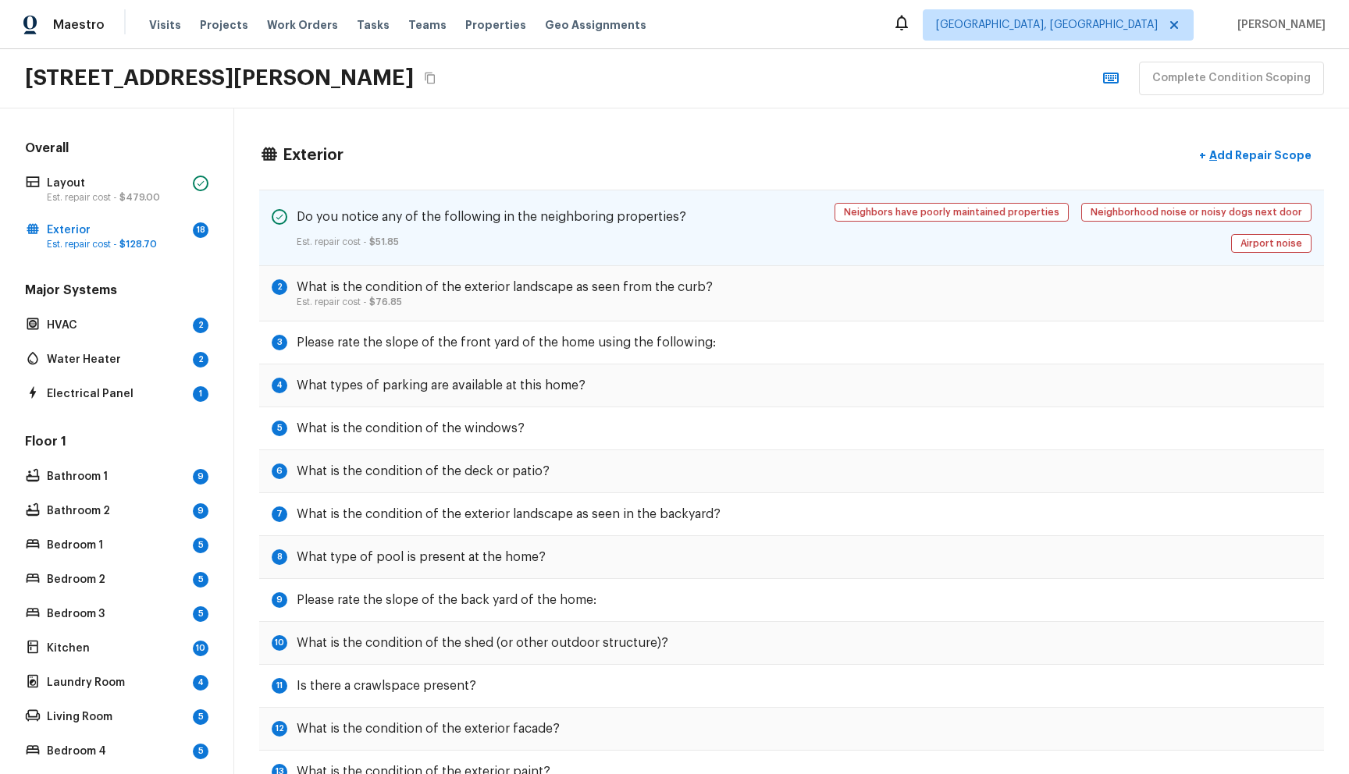
click at [790, 235] on div "Do you notice any of the following in the neighboring properties? Est. repair c…" at bounding box center [791, 228] width 1064 height 76
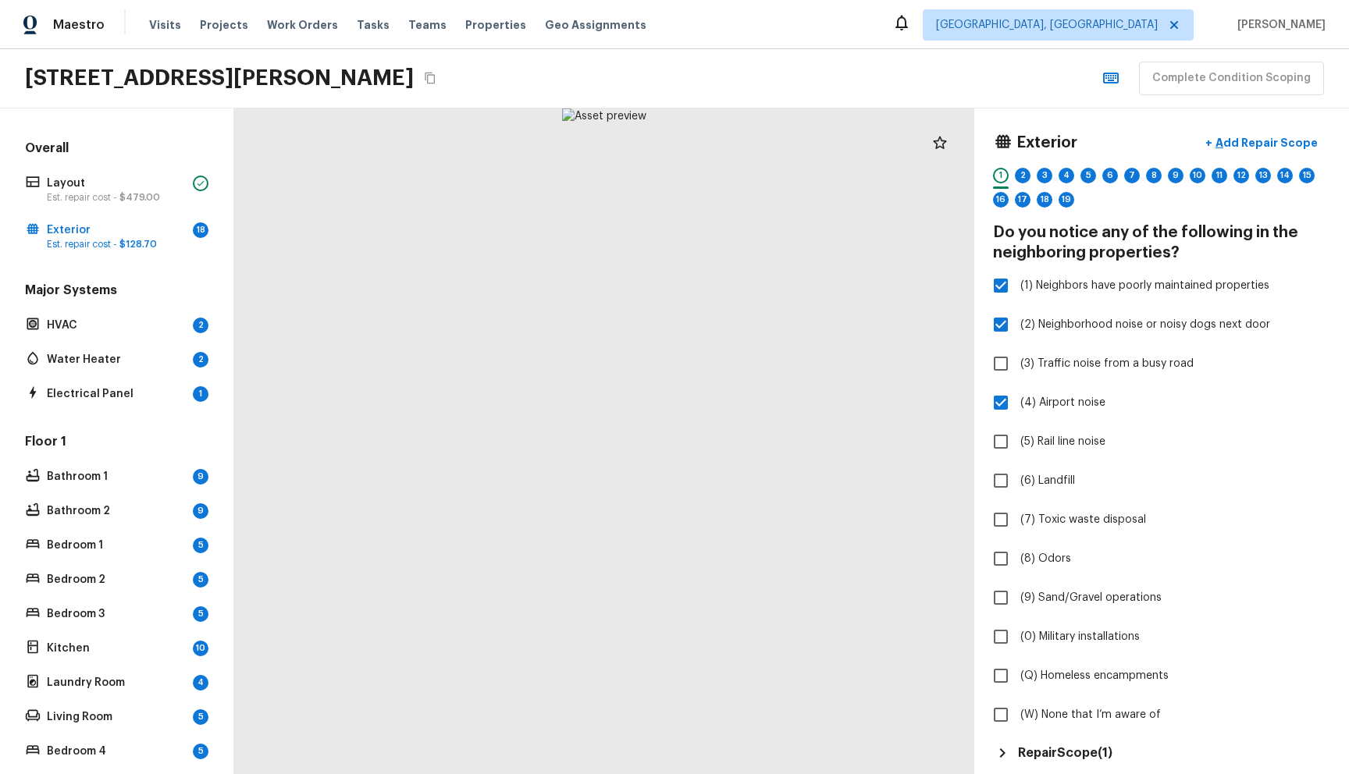
click at [837, 76] on div "[STREET_ADDRESS][PERSON_NAME] Complete Condition Scoping" at bounding box center [674, 78] width 1349 height 59
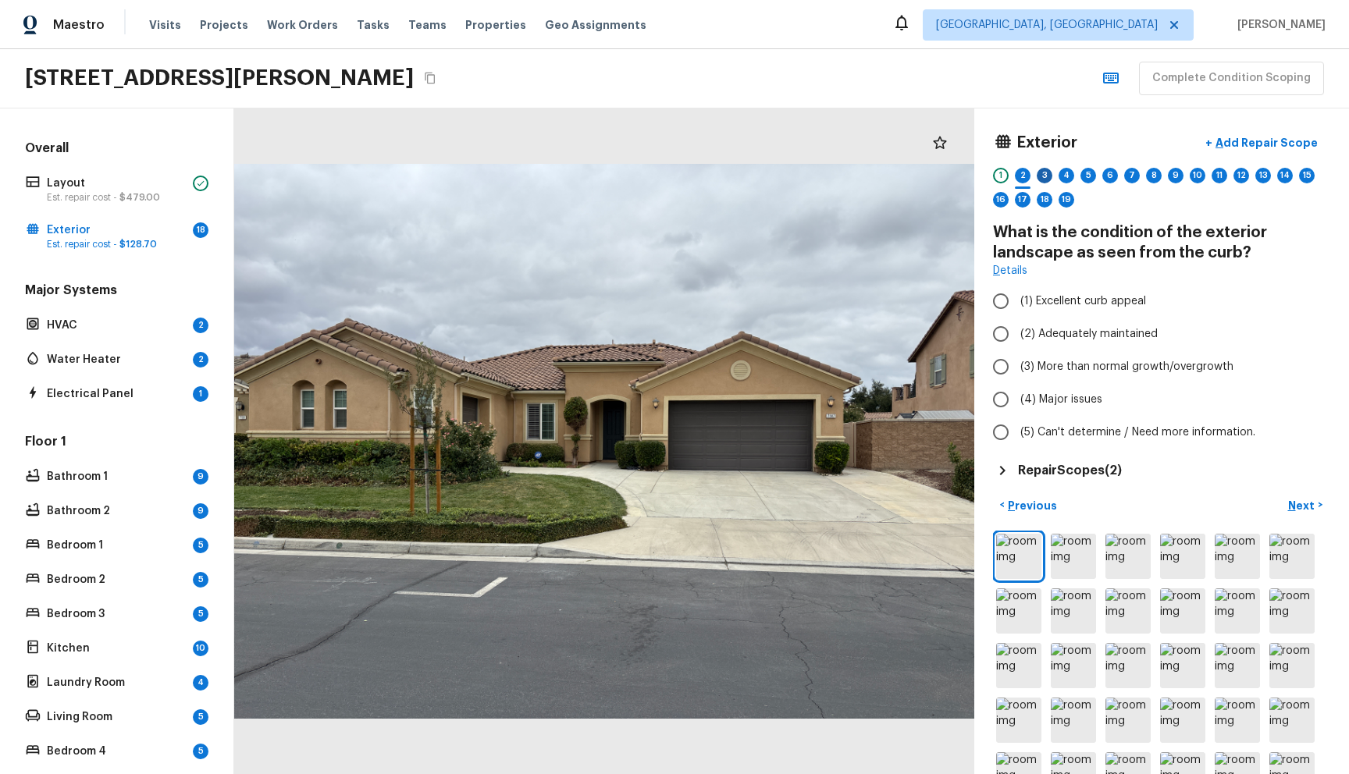
click at [1047, 176] on div "3" at bounding box center [1044, 176] width 16 height 16
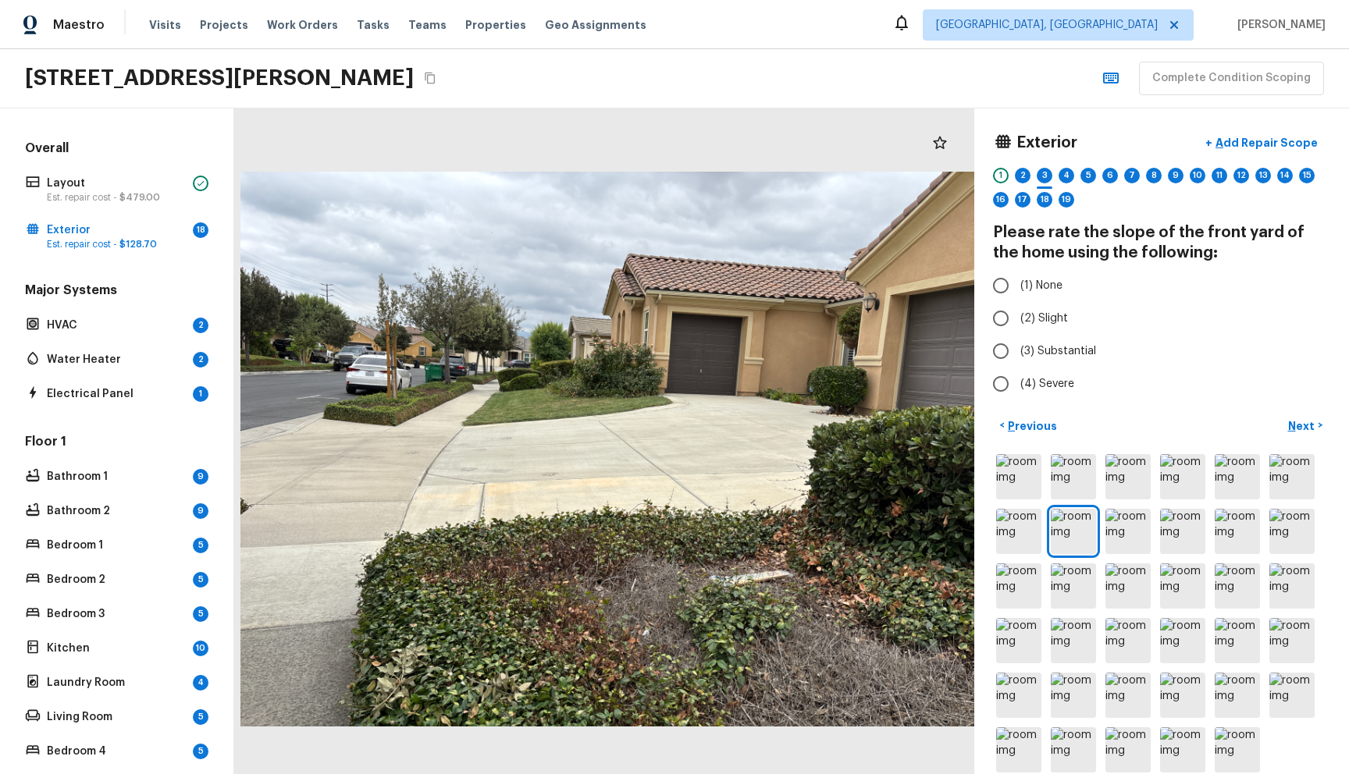
drag, startPoint x: 297, startPoint y: 183, endPoint x: 304, endPoint y: 190, distance: 10.0
click at [304, 190] on div at bounding box center [610, 449] width 740 height 666
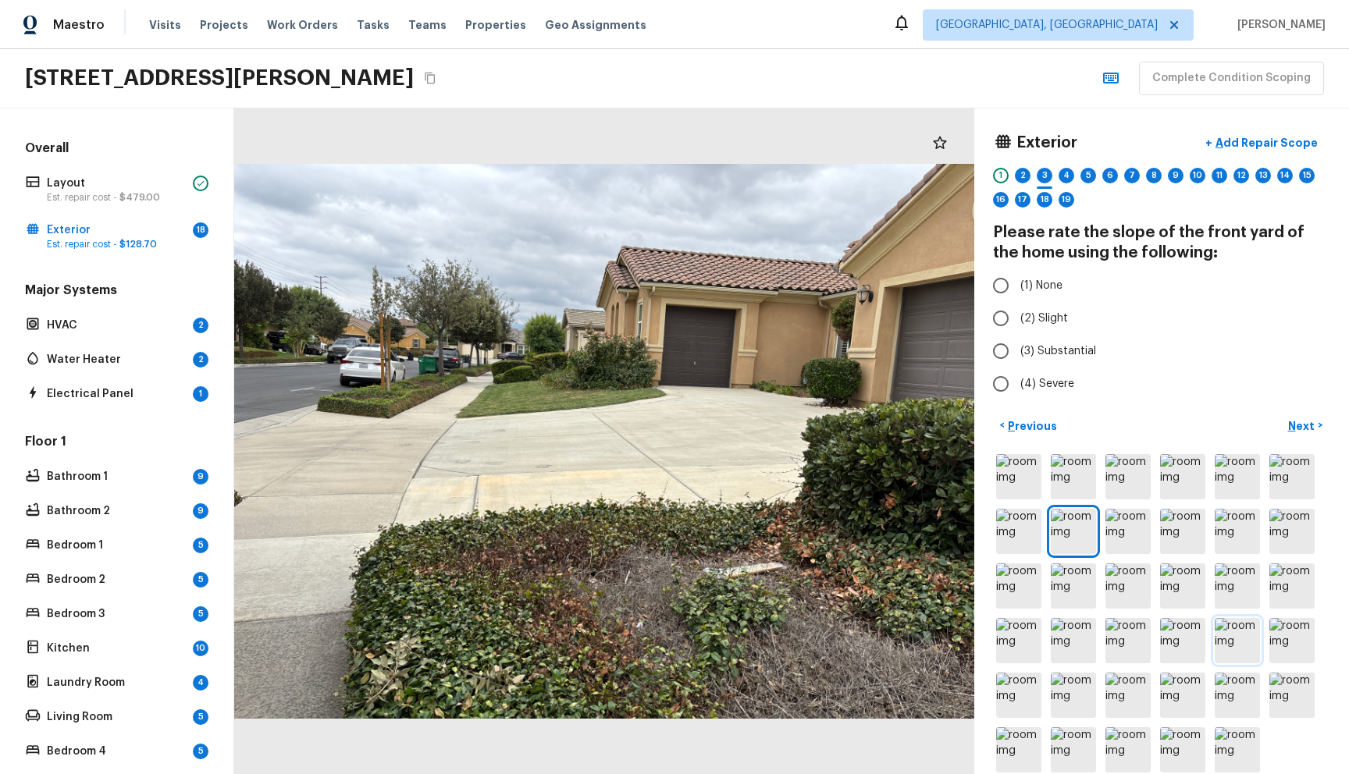
click at [1228, 649] on img at bounding box center [1236, 640] width 45 height 45
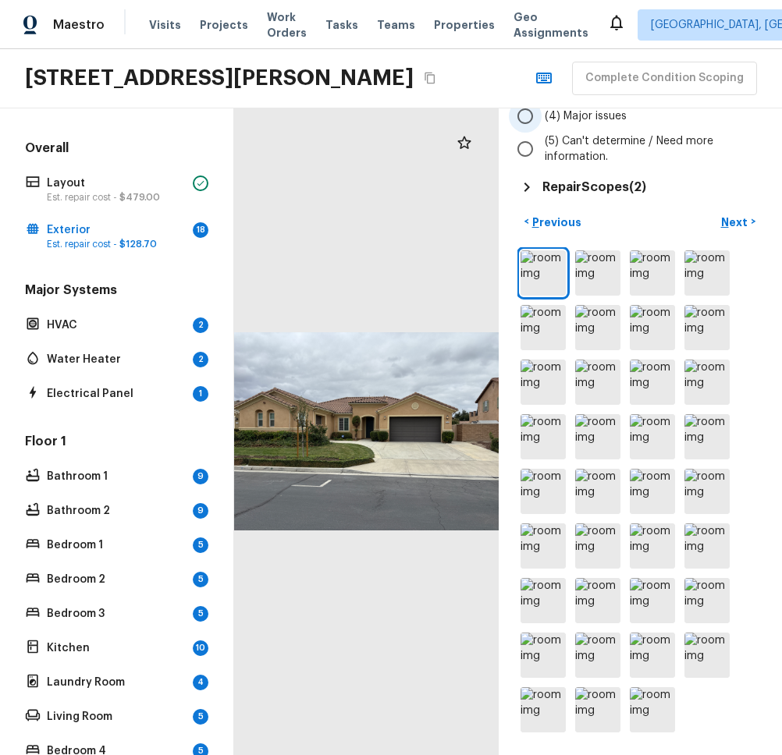
click at [743, 130] on label "(4) Major issues" at bounding box center [630, 116] width 242 height 33
click at [542, 130] on input "(4) Major issues" at bounding box center [525, 116] width 33 height 33
radio input "true"
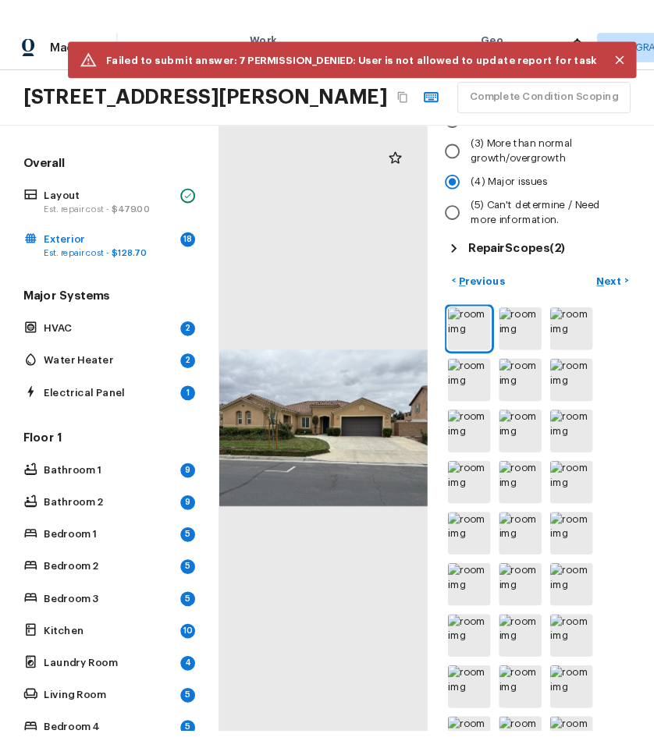
scroll to position [340, 0]
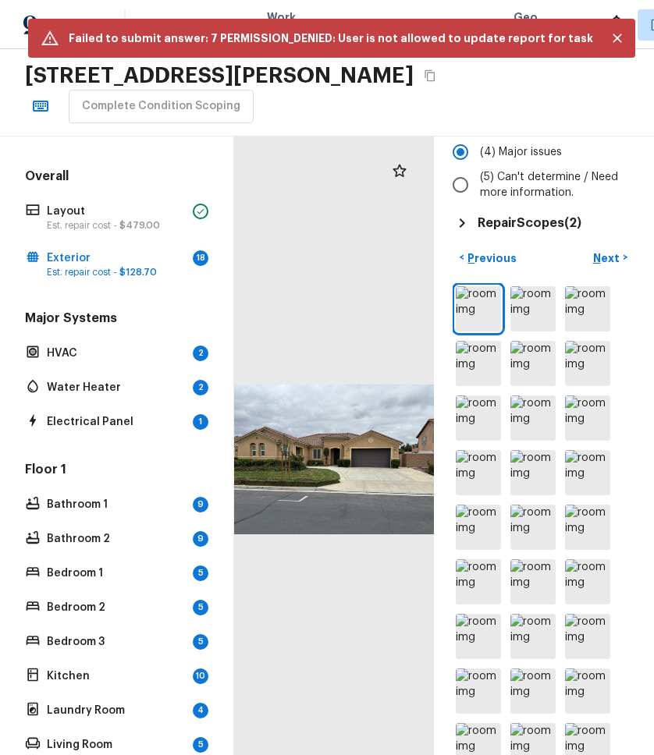
click at [620, 120] on div "[STREET_ADDRESS][PERSON_NAME] Complete Condition Scoping" at bounding box center [327, 92] width 654 height 87
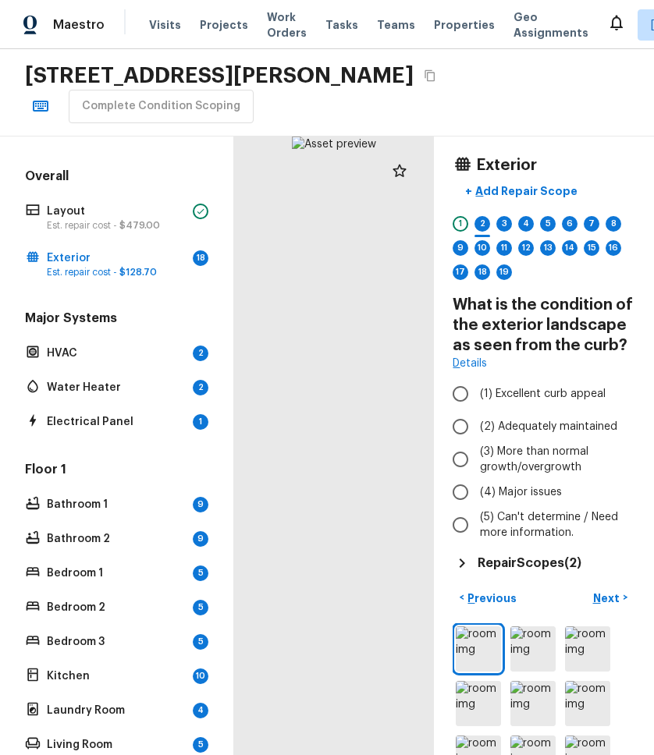
click at [526, 82] on div "7147 Jantina Ct, Eastvale, CA 92880 Complete Condition Scoping" at bounding box center [327, 92] width 654 height 87
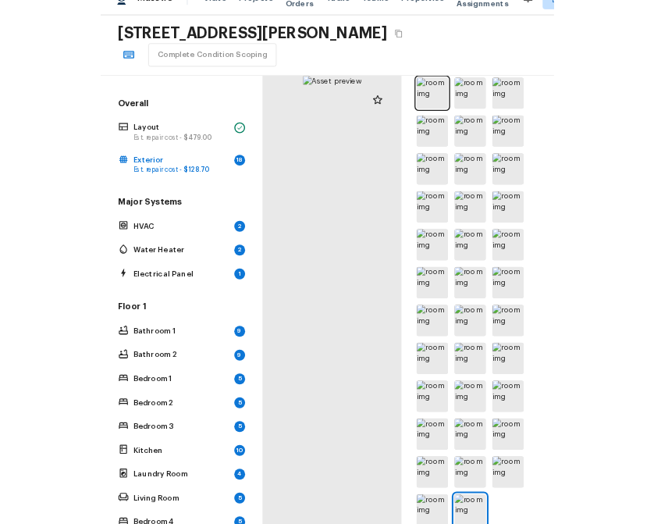
scroll to position [490, 0]
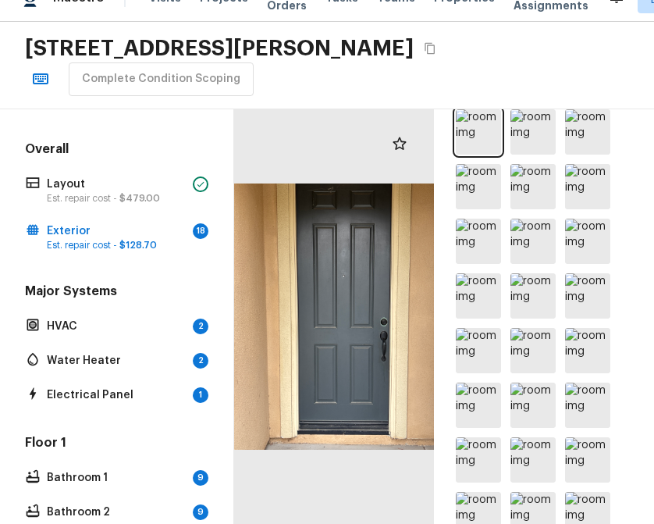
click at [646, 440] on div "Exterior + Add Repair Scope 1 2 3 4 5 6 7 8 9 10 11 12 13 14 15 16 17 18 19 Wha…" at bounding box center [544, 316] width 220 height 415
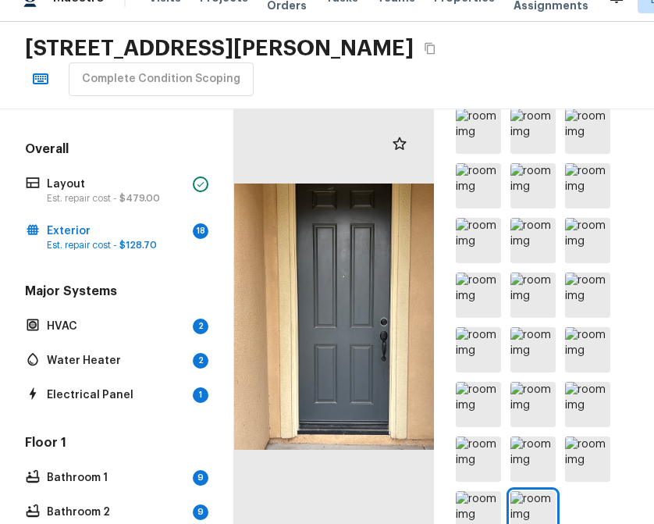
scroll to position [722, 0]
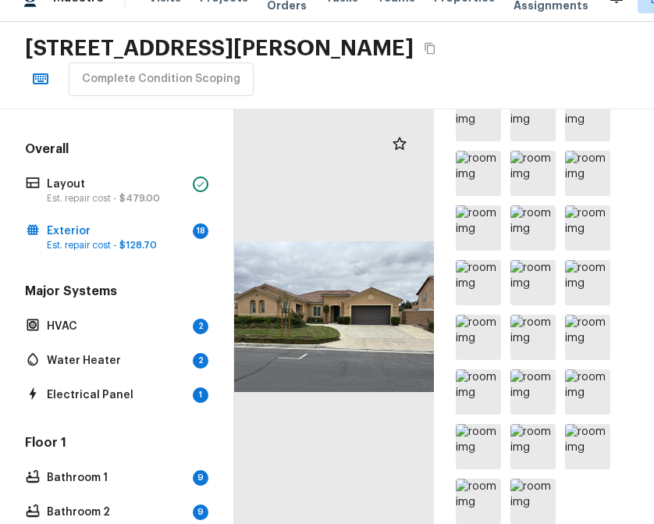
click at [538, 58] on div "7147 Jantina Ct, Eastvale, CA 92880 Complete Condition Scoping" at bounding box center [327, 65] width 654 height 87
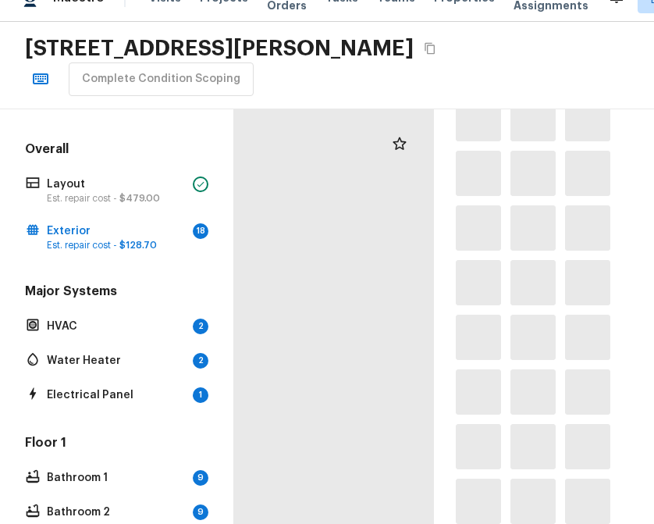
scroll to position [722, 0]
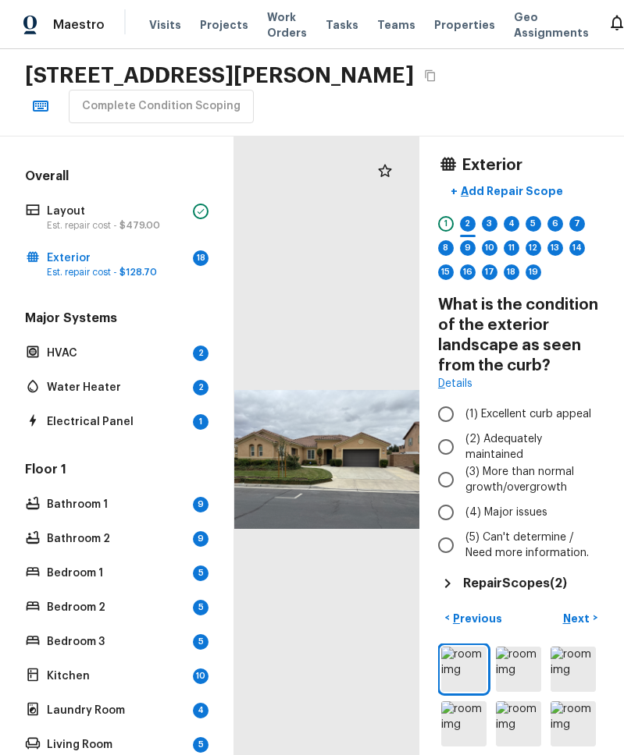
click at [570, 111] on div "[STREET_ADDRESS][PERSON_NAME] Complete Condition Scoping" at bounding box center [312, 92] width 624 height 87
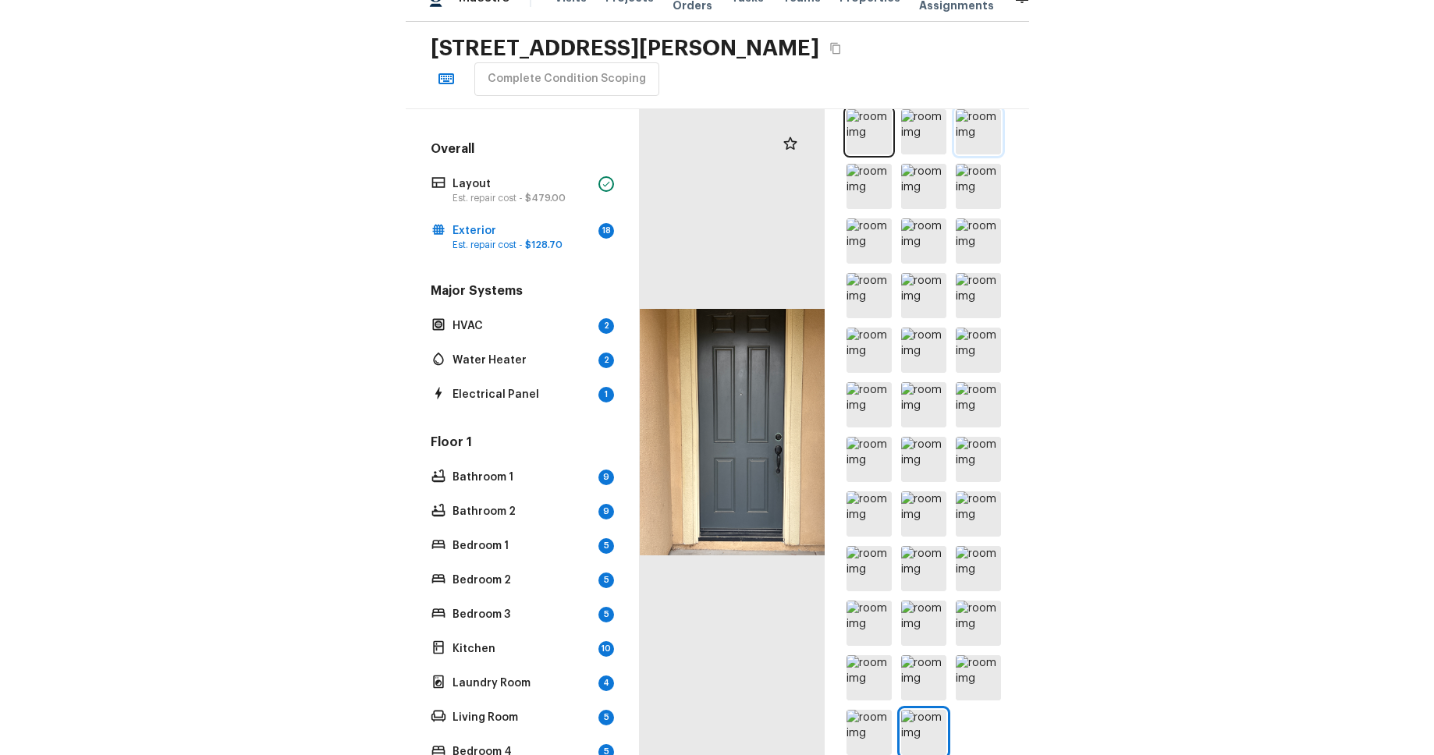
scroll to position [119, 0]
